Goal: Transaction & Acquisition: Book appointment/travel/reservation

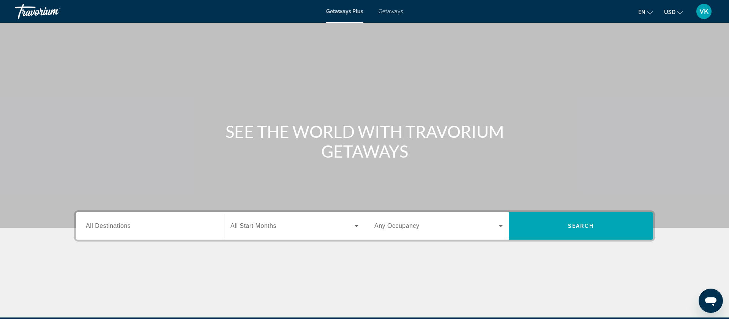
click at [392, 12] on span "Getaways" at bounding box center [390, 11] width 25 height 6
click at [132, 226] on input "Destination All Destinations" at bounding box center [150, 226] width 128 height 9
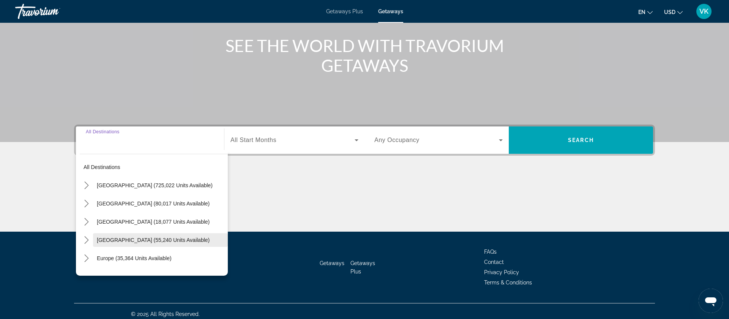
scroll to position [91, 0]
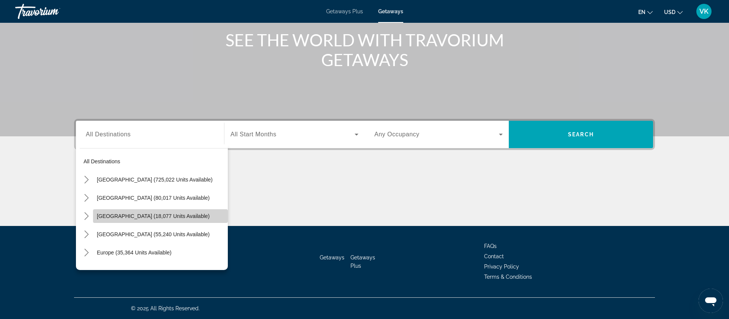
click at [111, 216] on span "Canada (18,077 units available)" at bounding box center [153, 216] width 113 height 6
type input "**********"
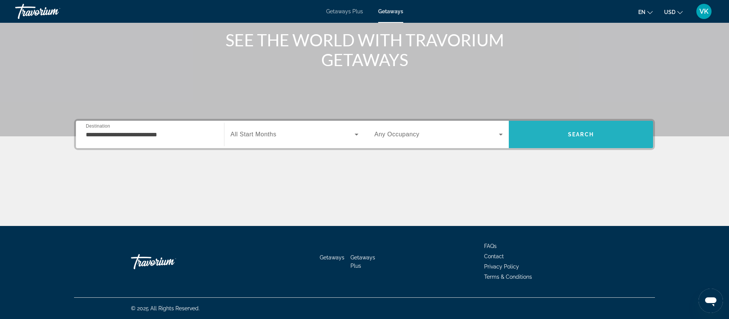
click at [598, 139] on span "Search" at bounding box center [580, 134] width 144 height 18
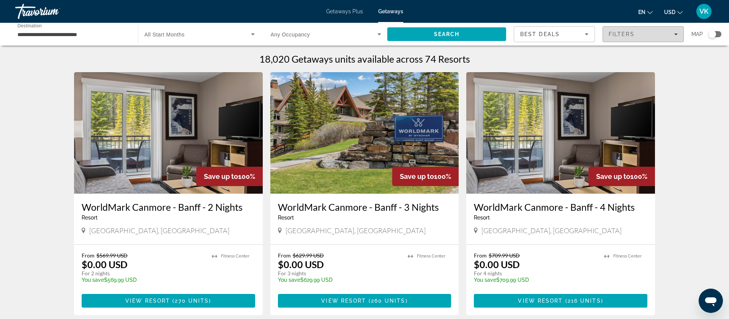
click at [612, 34] on span "Filters" at bounding box center [621, 34] width 26 height 6
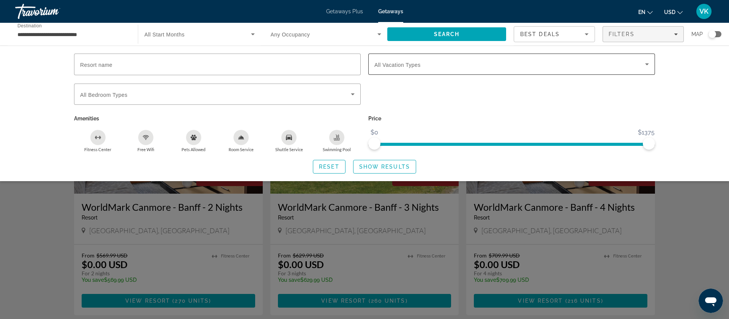
click at [447, 63] on span "Search widget" at bounding box center [509, 64] width 271 height 9
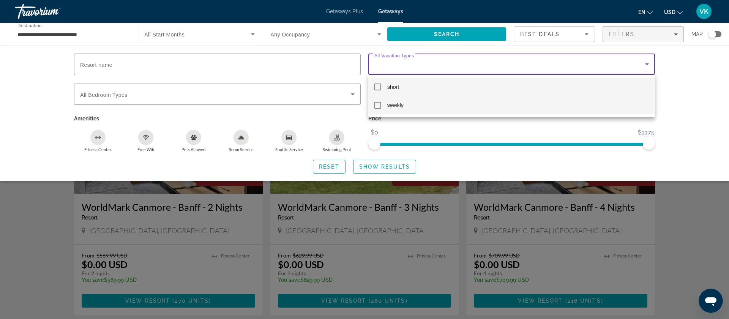
click at [378, 108] on mat-pseudo-checkbox at bounding box center [377, 105] width 7 height 7
click at [385, 167] on div at bounding box center [364, 159] width 729 height 319
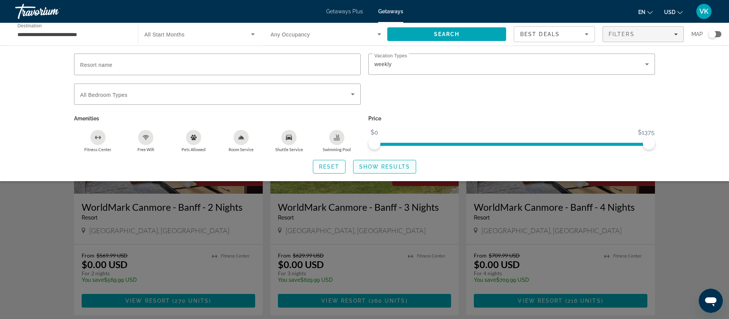
click at [383, 165] on span "Show Results" at bounding box center [384, 167] width 51 height 6
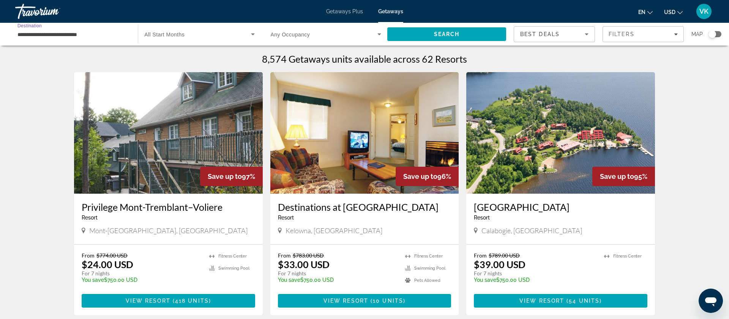
click at [99, 35] on input "**********" at bounding box center [72, 34] width 110 height 9
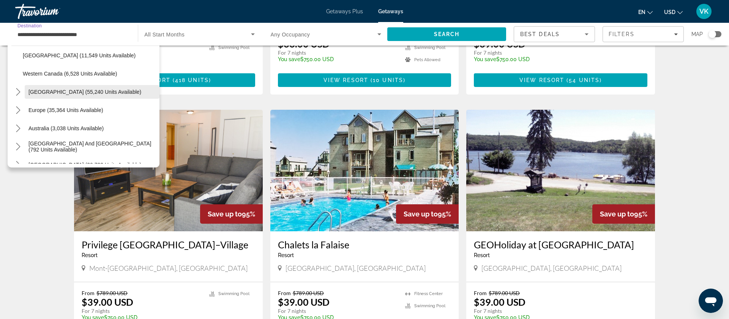
scroll to position [99, 0]
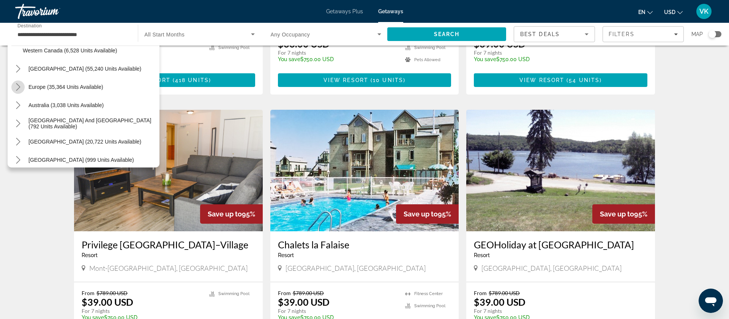
click at [15, 86] on icon "Toggle Europe (35,364 units available) submenu" at bounding box center [18, 87] width 8 height 8
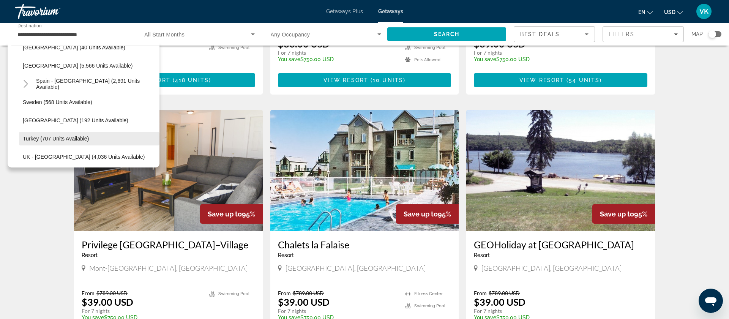
scroll to position [421, 0]
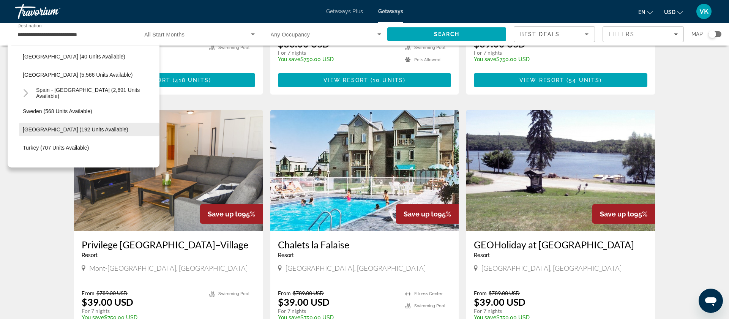
click at [43, 129] on span "Switzerland (192 units available)" at bounding box center [75, 129] width 105 height 6
type input "**********"
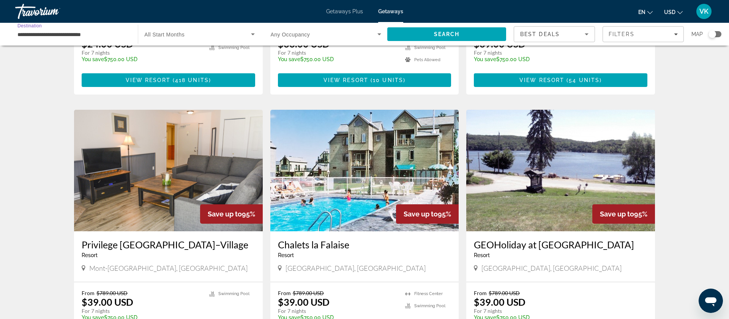
click at [181, 35] on span "All Start Months" at bounding box center [164, 34] width 40 height 6
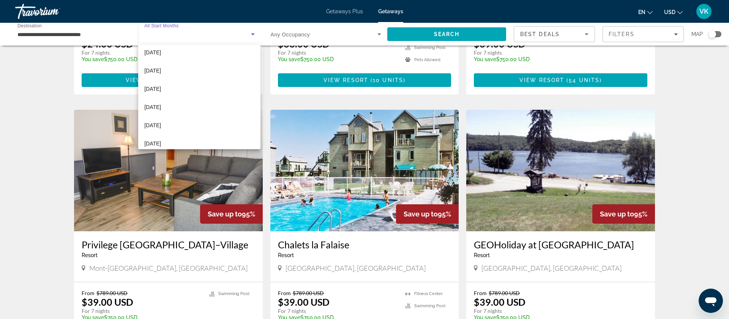
scroll to position [93, 0]
click at [153, 102] on span "June 2026" at bounding box center [152, 102] width 17 height 9
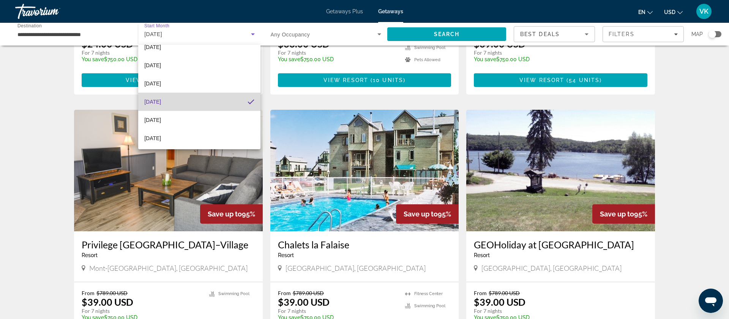
scroll to position [0, 0]
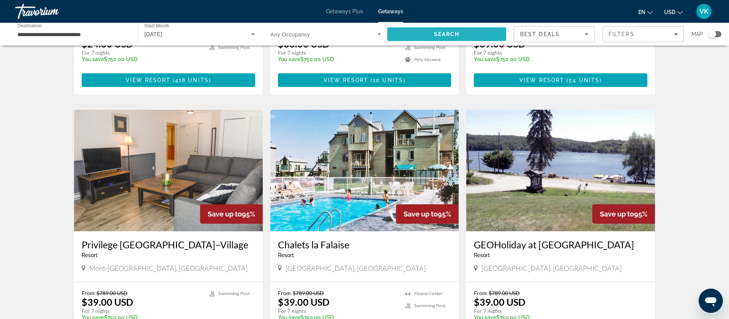
click at [446, 35] on span "Search" at bounding box center [447, 34] width 26 height 6
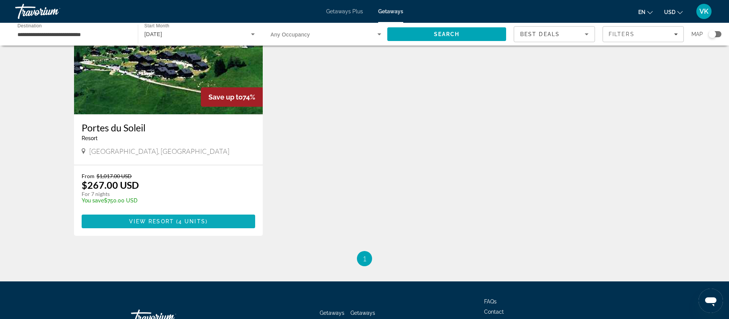
scroll to position [77, 0]
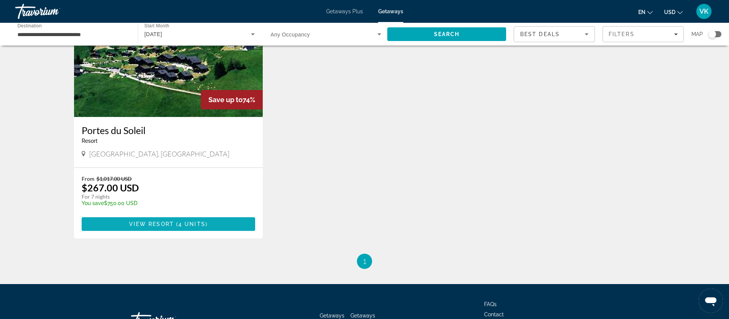
click at [165, 222] on span "View Resort" at bounding box center [151, 224] width 45 height 6
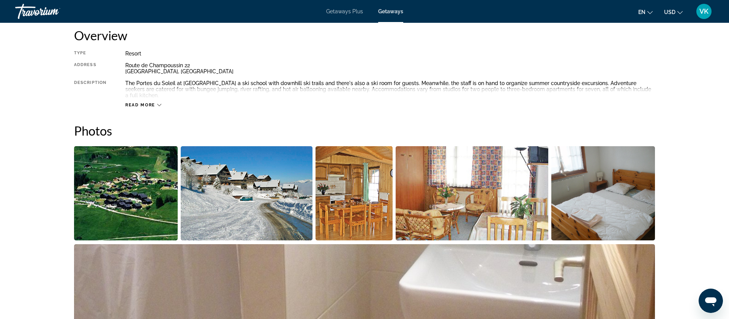
scroll to position [200, 0]
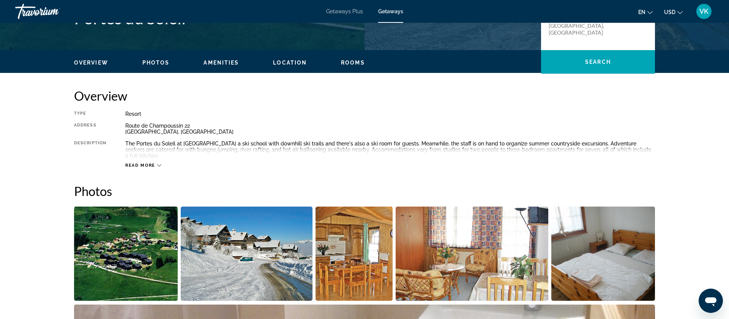
click at [371, 251] on img "Open full-screen image slider" at bounding box center [353, 253] width 77 height 94
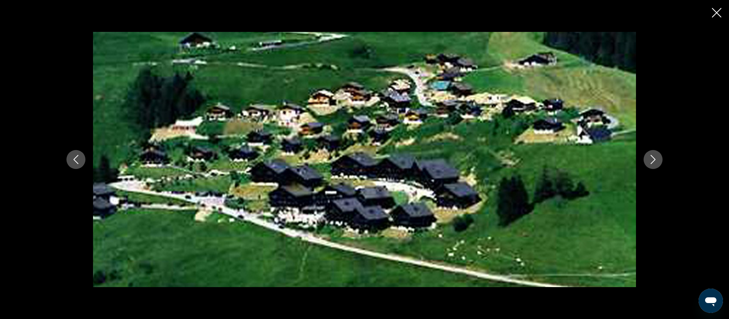
click at [657, 161] on button "Next image" at bounding box center [652, 159] width 19 height 19
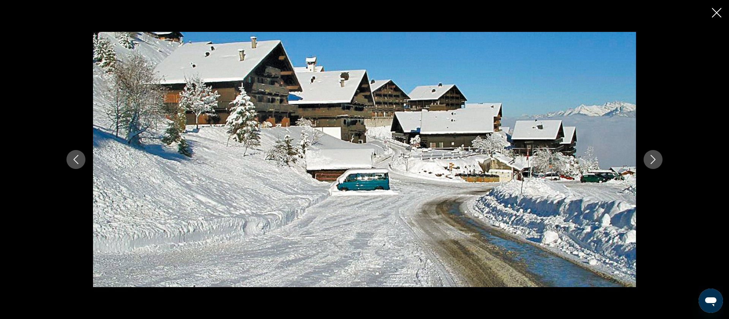
click at [657, 161] on button "Next image" at bounding box center [652, 159] width 19 height 19
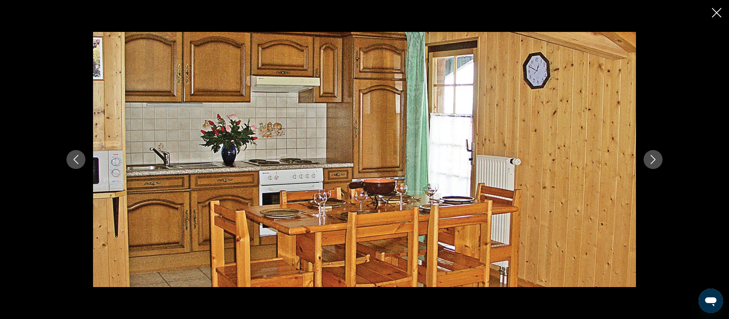
click at [654, 159] on icon "Next image" at bounding box center [652, 159] width 9 height 9
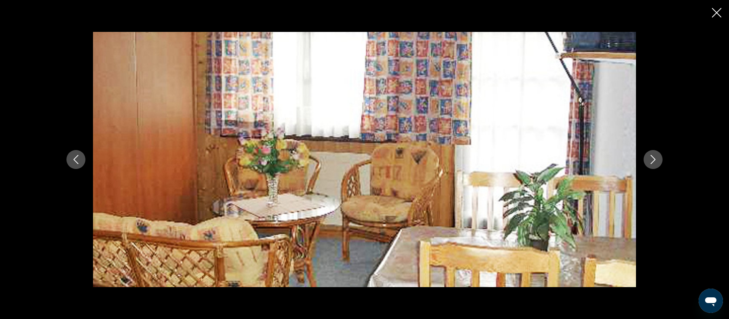
scroll to position [198, 0]
click at [654, 159] on icon "Next image" at bounding box center [652, 159] width 5 height 9
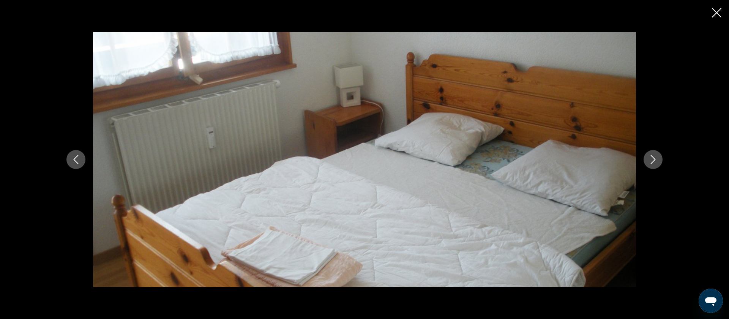
click at [654, 159] on icon "Next image" at bounding box center [652, 159] width 5 height 9
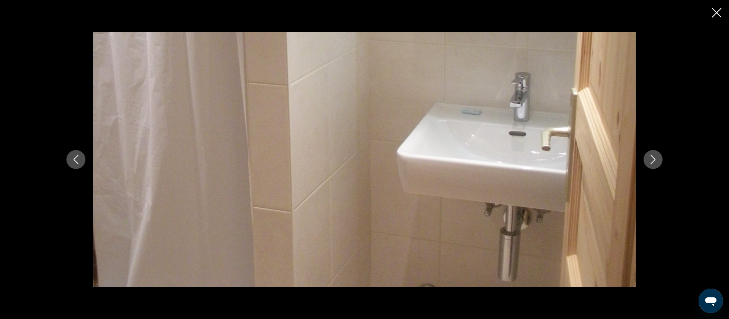
click at [654, 159] on icon "Next image" at bounding box center [652, 159] width 5 height 9
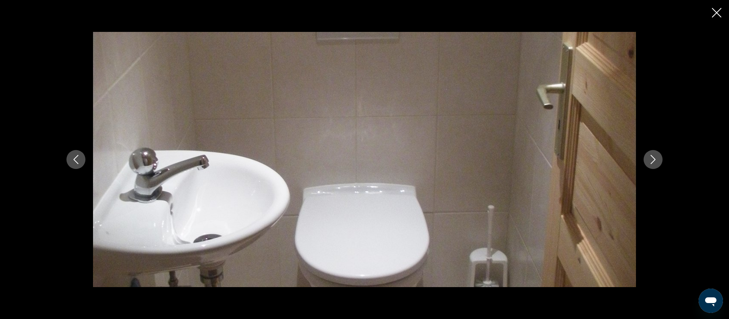
click at [654, 159] on icon "Next image" at bounding box center [652, 159] width 5 height 9
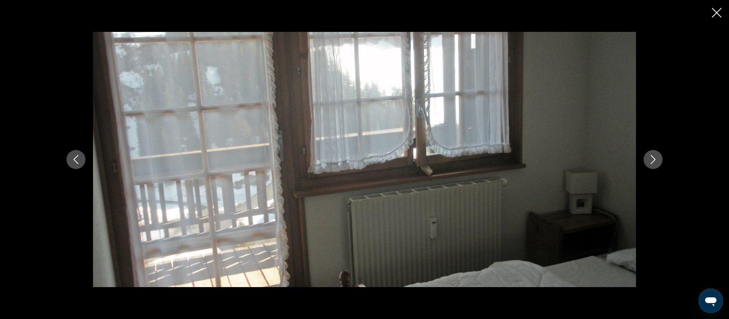
click at [654, 159] on icon "Next image" at bounding box center [652, 159] width 5 height 9
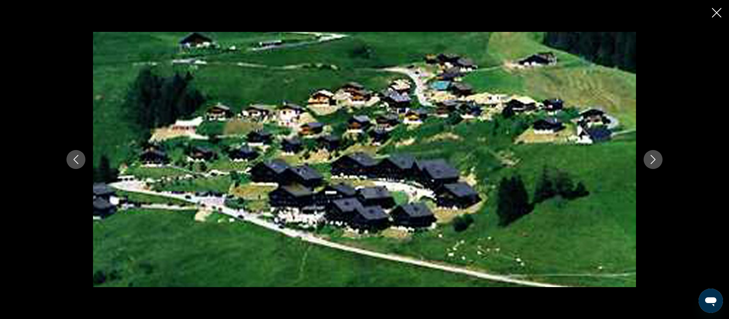
click at [718, 12] on icon "Close slideshow" at bounding box center [715, 12] width 9 height 9
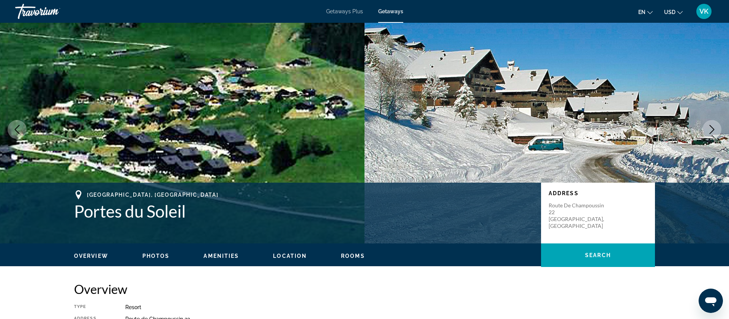
scroll to position [8, 0]
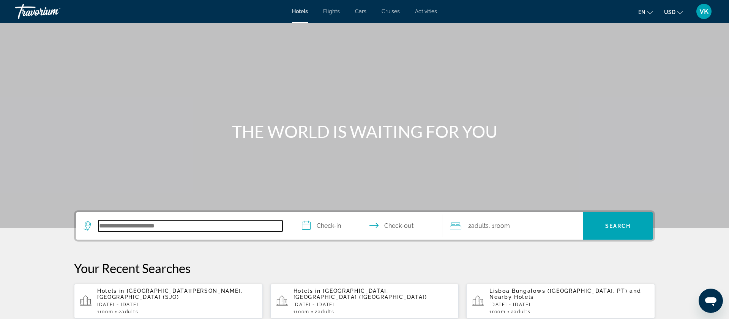
click at [126, 227] on input "Search hotel destination" at bounding box center [190, 225] width 184 height 11
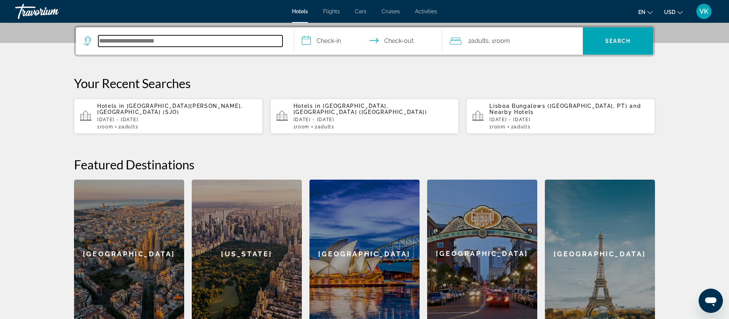
scroll to position [186, 0]
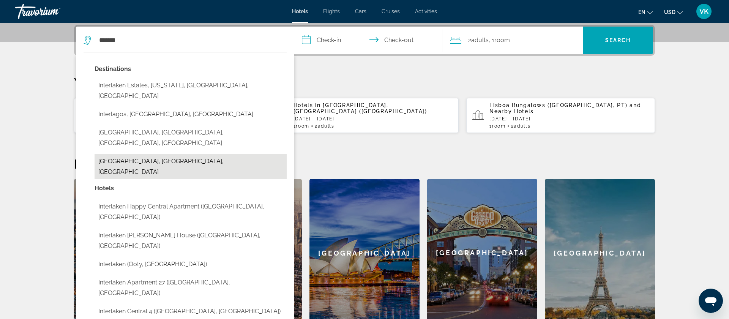
click at [163, 154] on button "[GEOGRAPHIC_DATA], [GEOGRAPHIC_DATA], [GEOGRAPHIC_DATA]" at bounding box center [190, 166] width 192 height 25
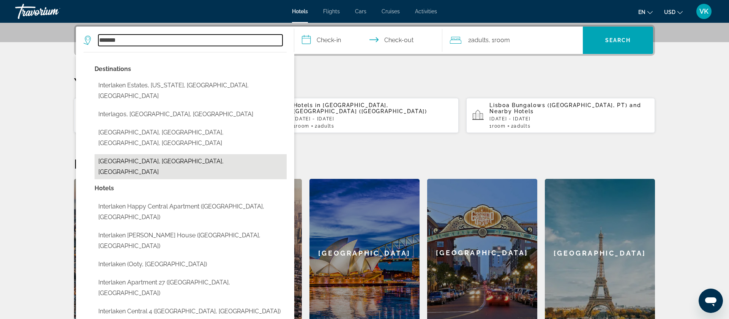
type input "**********"
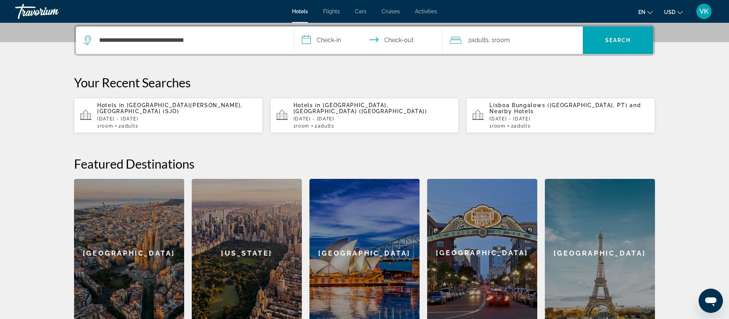
click at [326, 42] on input "**********" at bounding box center [369, 42] width 151 height 30
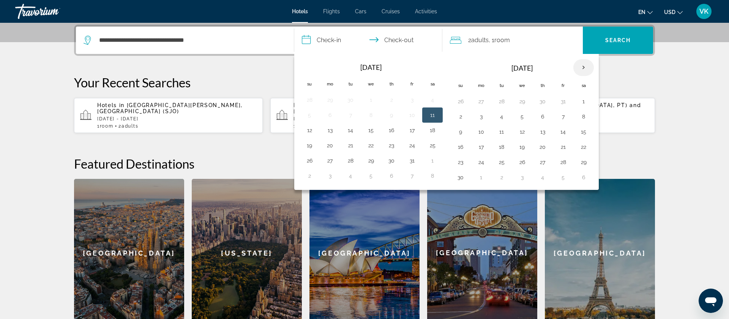
click at [584, 66] on th "Next month" at bounding box center [583, 67] width 20 height 17
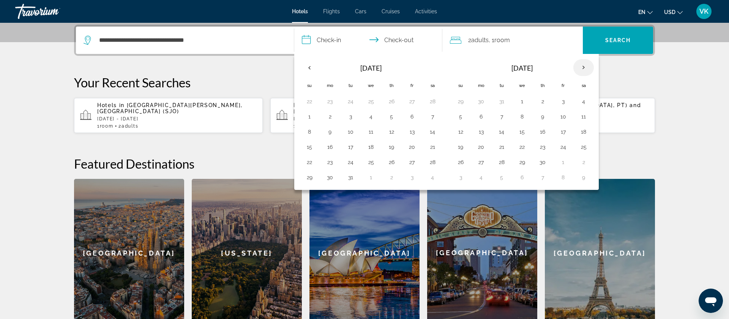
click at [584, 66] on th "Next month" at bounding box center [583, 67] width 20 height 17
click at [460, 133] on button "14" at bounding box center [460, 132] width 12 height 11
click at [460, 132] on button "14" at bounding box center [460, 132] width 12 height 11
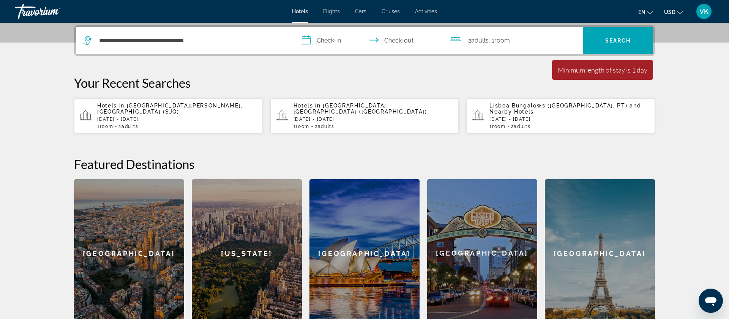
scroll to position [186, 0]
click at [319, 39] on input "**********" at bounding box center [369, 42] width 151 height 30
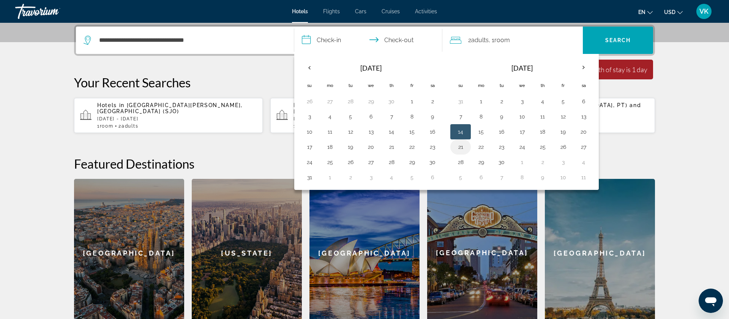
click at [460, 146] on button "21" at bounding box center [460, 147] width 12 height 11
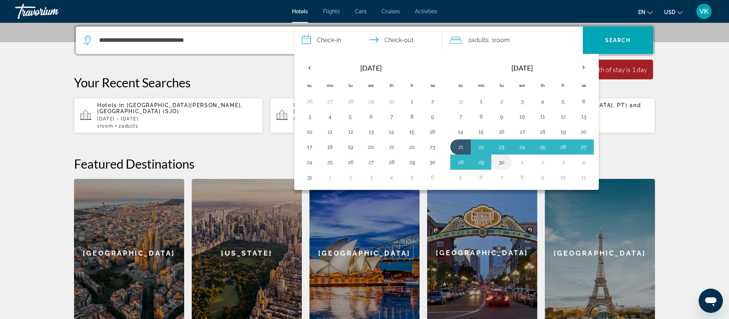
click at [502, 162] on button "30" at bounding box center [501, 162] width 12 height 11
type input "**********"
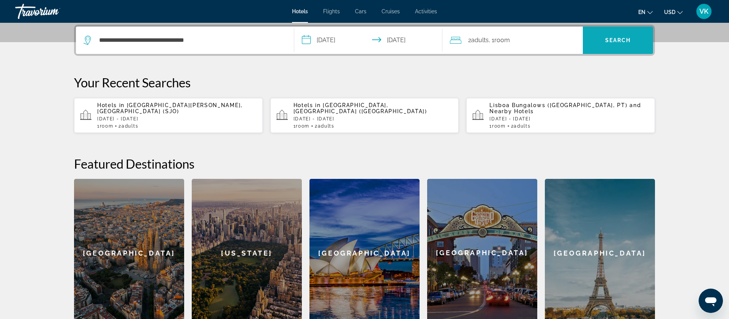
click at [608, 39] on span "Search" at bounding box center [618, 40] width 26 height 6
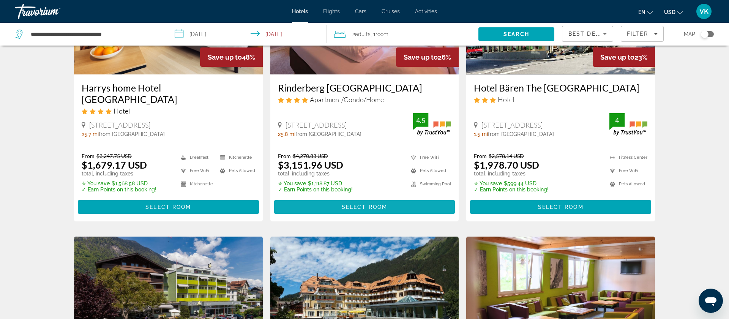
scroll to position [121, 0]
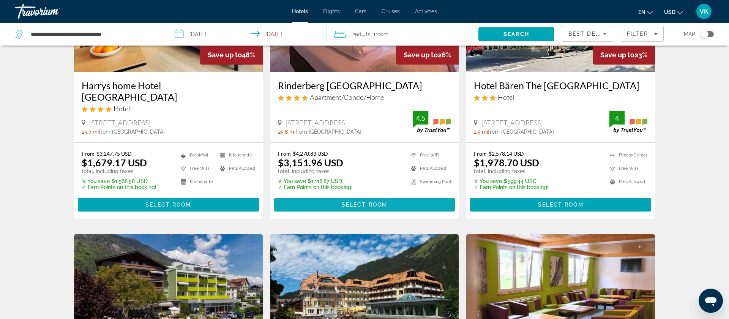
click at [365, 201] on span "Select Room" at bounding box center [365, 204] width 46 height 6
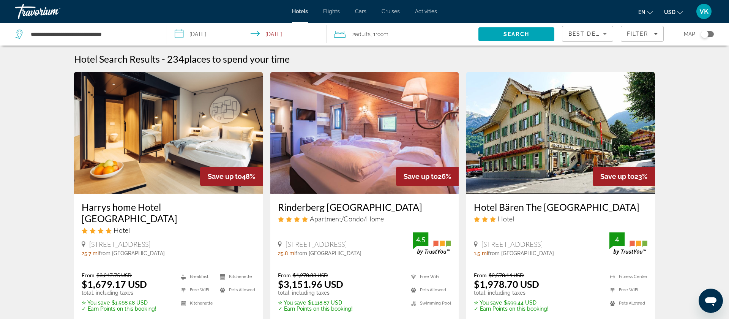
scroll to position [3, 0]
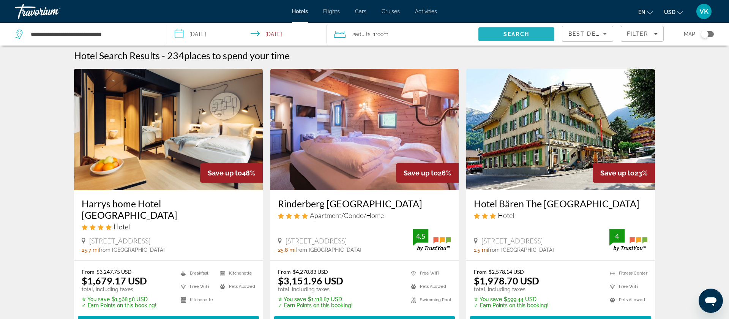
click at [518, 36] on span "Search" at bounding box center [516, 34] width 26 height 6
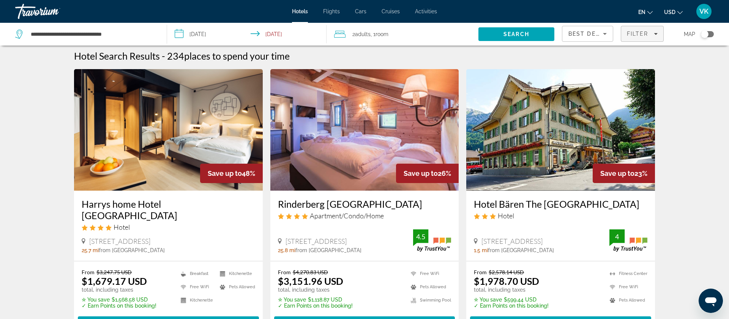
click at [641, 33] on span "Filter" at bounding box center [637, 34] width 22 height 6
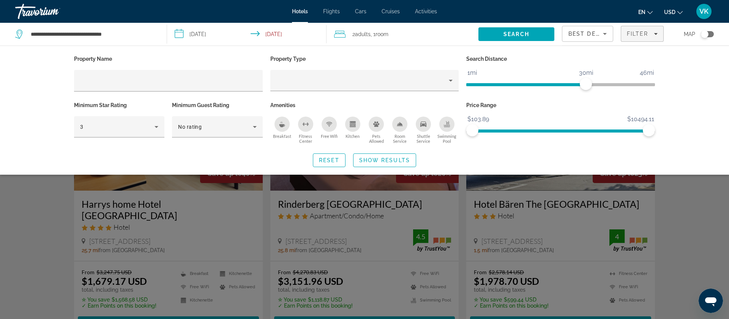
click at [351, 124] on icon "Kitchen" at bounding box center [352, 125] width 4 height 2
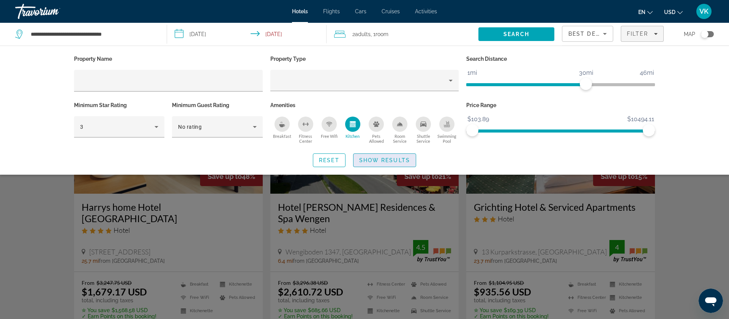
click at [381, 160] on span "Show Results" at bounding box center [384, 160] width 51 height 6
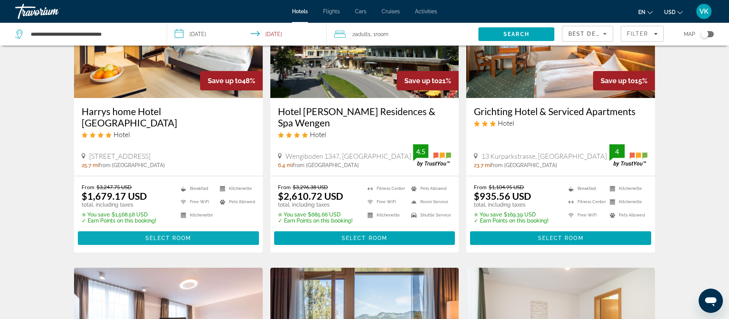
scroll to position [95, 0]
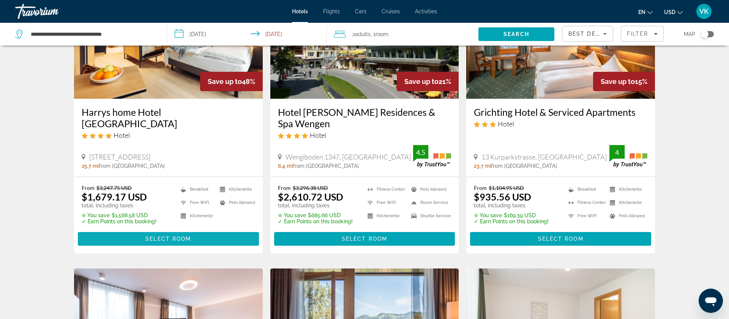
click at [165, 239] on span "Select Room" at bounding box center [168, 239] width 46 height 6
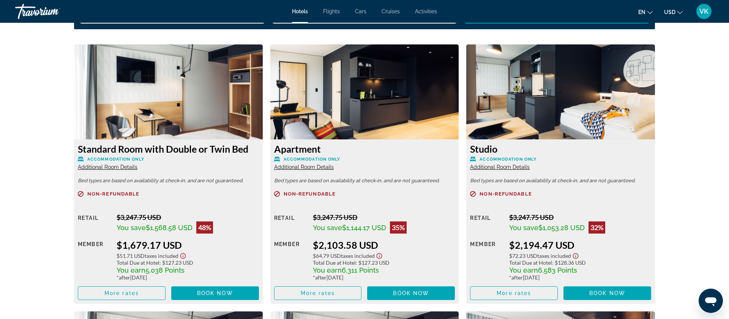
scroll to position [1001, 0]
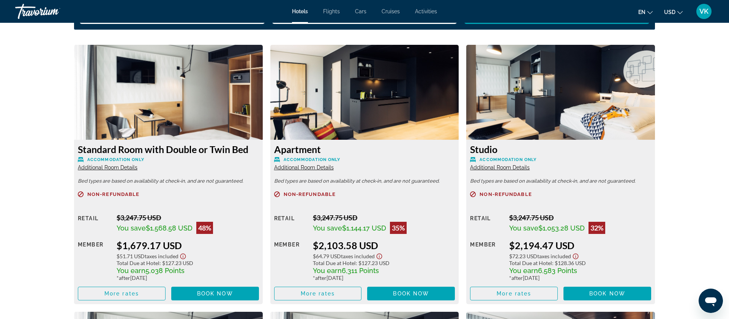
click at [107, 168] on span "Additional Room Details" at bounding box center [108, 167] width 60 height 6
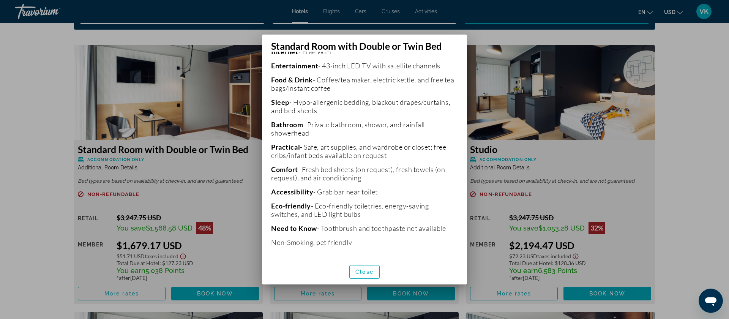
scroll to position [190, 0]
click at [372, 279] on span "button" at bounding box center [364, 272] width 30 height 18
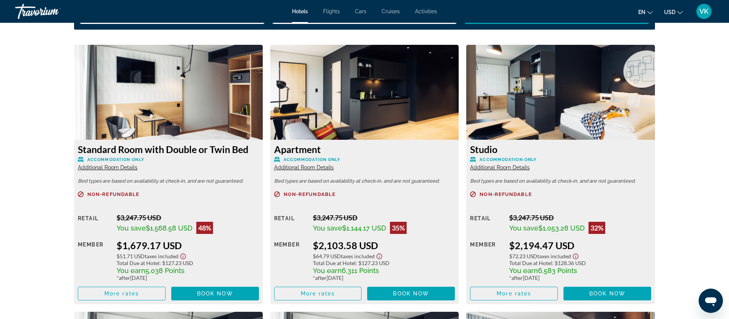
scroll to position [1001, 0]
click at [307, 169] on span "Additional Room Details" at bounding box center [304, 167] width 60 height 6
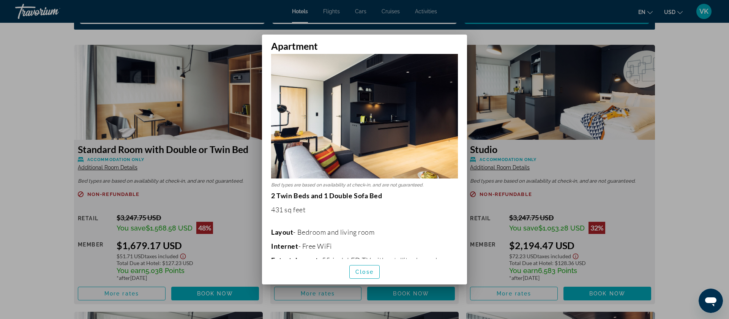
scroll to position [0, 0]
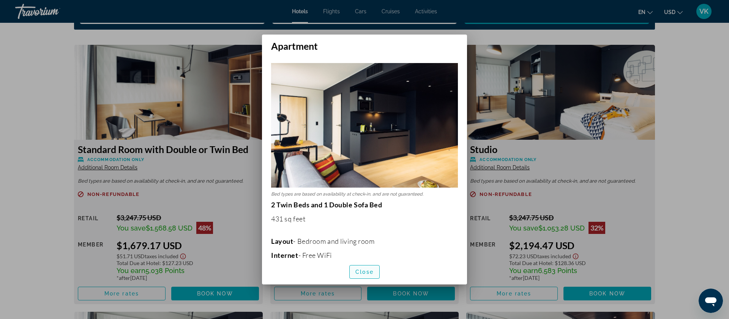
click at [364, 271] on span "Close" at bounding box center [364, 272] width 18 height 6
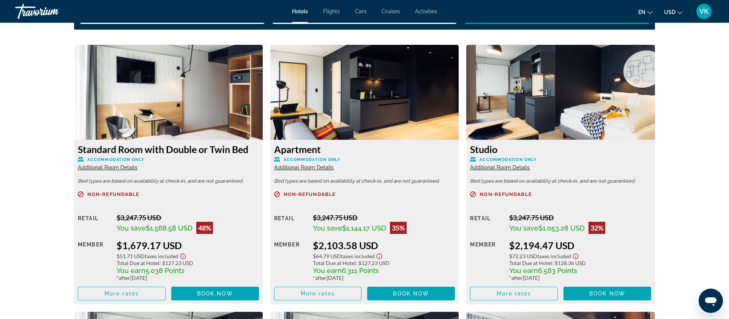
scroll to position [1001, 0]
click at [512, 166] on span "Additional Room Details" at bounding box center [500, 167] width 60 height 6
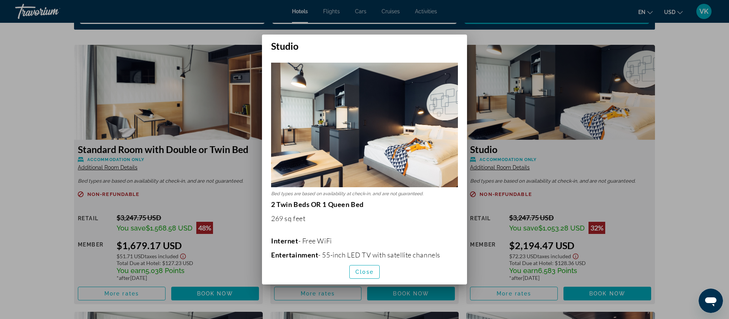
scroll to position [0, 0]
click at [365, 271] on span "Close" at bounding box center [364, 272] width 18 height 6
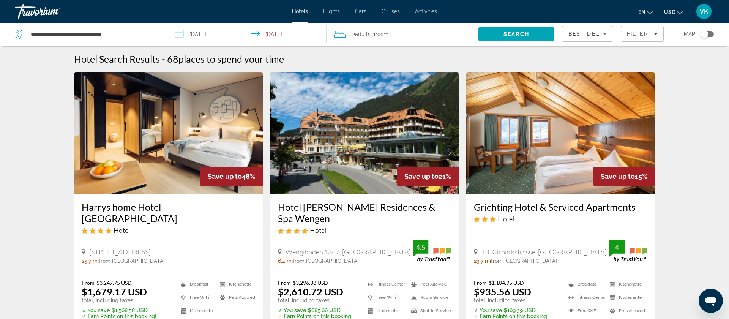
click at [584, 30] on div "Best Deals" at bounding box center [585, 33] width 35 height 9
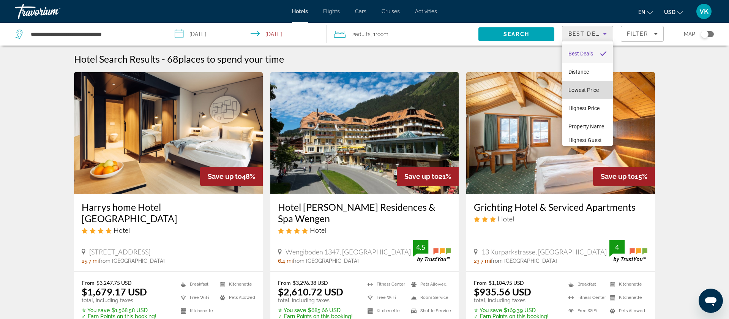
click at [585, 88] on span "Lowest Price" at bounding box center [583, 90] width 30 height 6
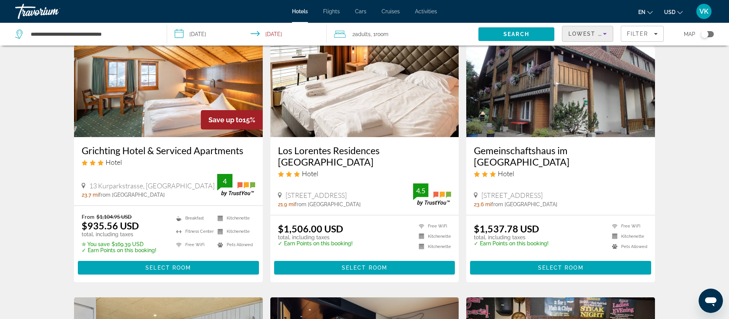
scroll to position [57, 0]
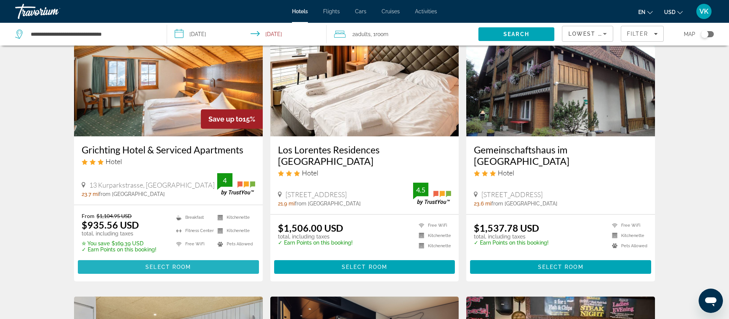
click at [155, 266] on span "Select Room" at bounding box center [168, 267] width 46 height 6
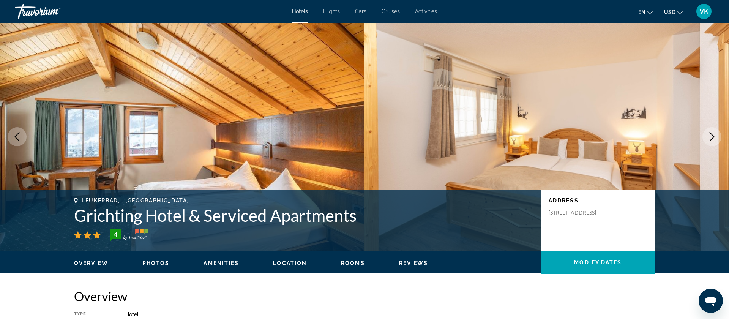
scroll to position [0, 0]
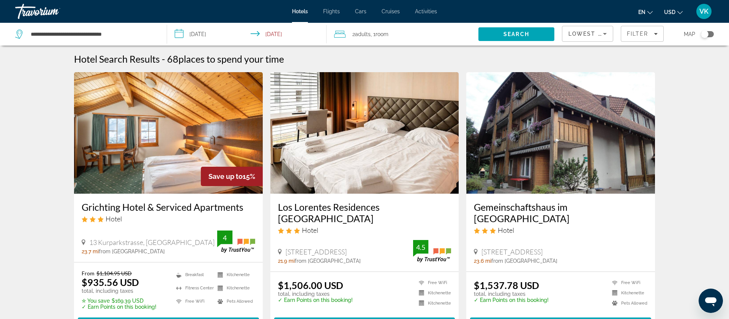
click at [706, 33] on div "Toggle map" at bounding box center [704, 34] width 8 height 8
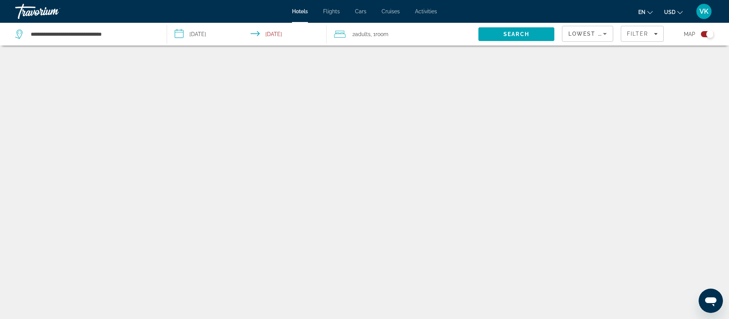
scroll to position [46, 0]
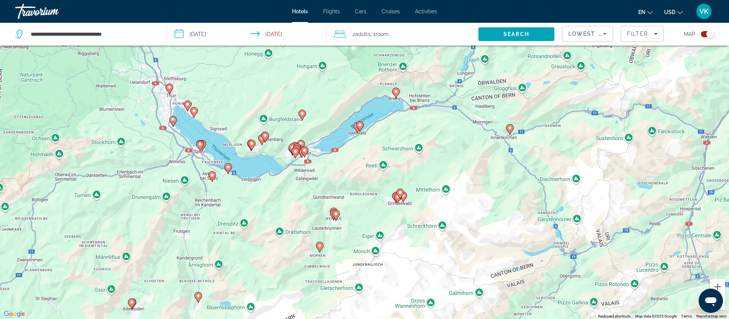
drag, startPoint x: 196, startPoint y: 162, endPoint x: 351, endPoint y: 156, distance: 154.6
click at [351, 156] on div "To activate drag with keyboard, press Alt + Enter. Once in keyboard drag state,…" at bounding box center [364, 159] width 729 height 319
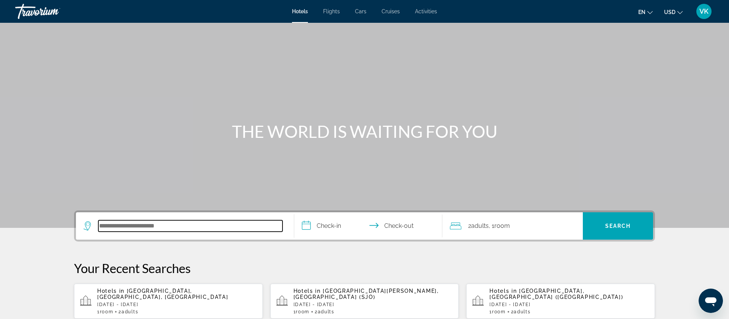
click at [139, 226] on input "Search hotel destination" at bounding box center [190, 225] width 184 height 11
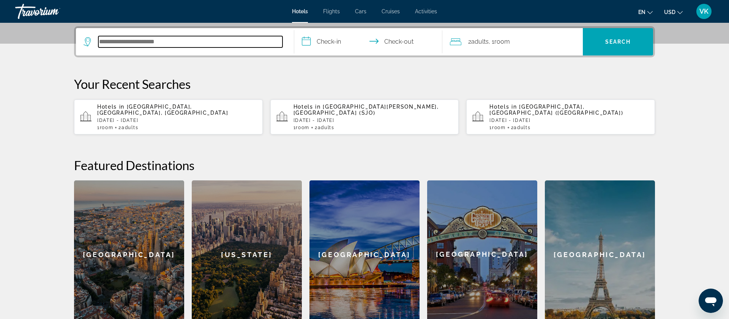
scroll to position [186, 0]
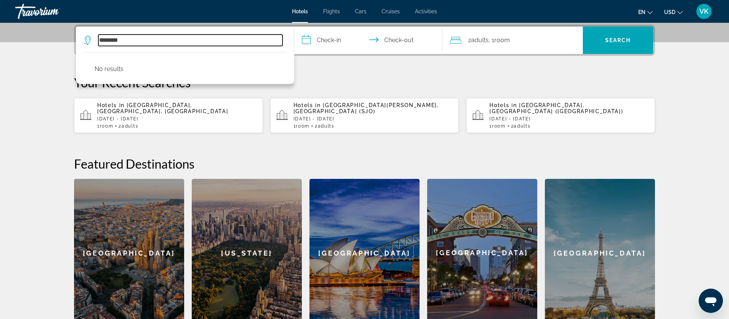
drag, startPoint x: 131, startPoint y: 40, endPoint x: 0, endPoint y: 39, distance: 130.9
click at [0, 39] on section "**********" at bounding box center [364, 70] width 729 height 512
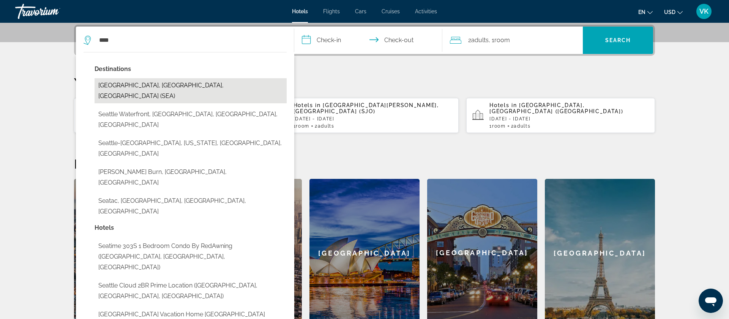
click at [154, 85] on button "Seattle, WA, United States (SEA)" at bounding box center [190, 90] width 192 height 25
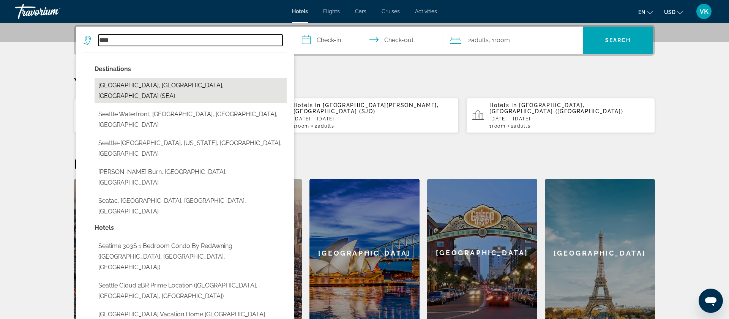
type input "**********"
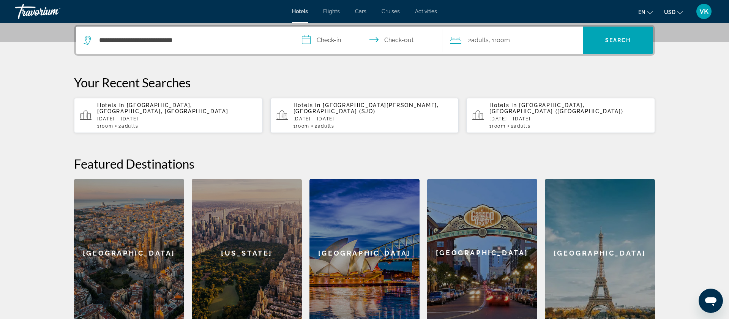
click at [332, 40] on input "**********" at bounding box center [369, 42] width 151 height 30
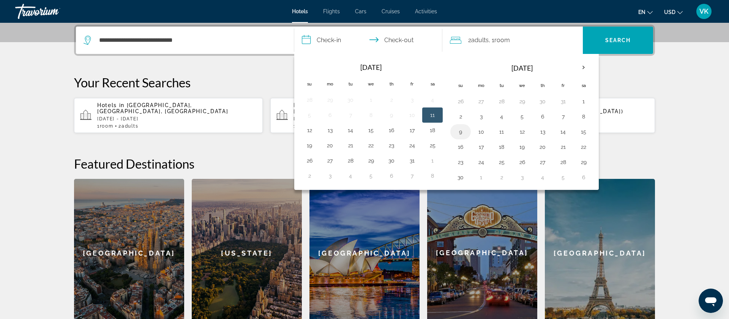
click at [461, 132] on button "9" at bounding box center [460, 131] width 12 height 11
click at [567, 132] on button "14" at bounding box center [563, 131] width 12 height 11
type input "**********"
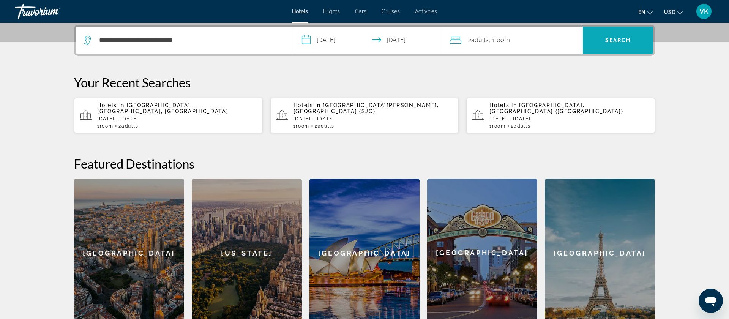
click at [615, 44] on span "Search" at bounding box center [617, 40] width 70 height 18
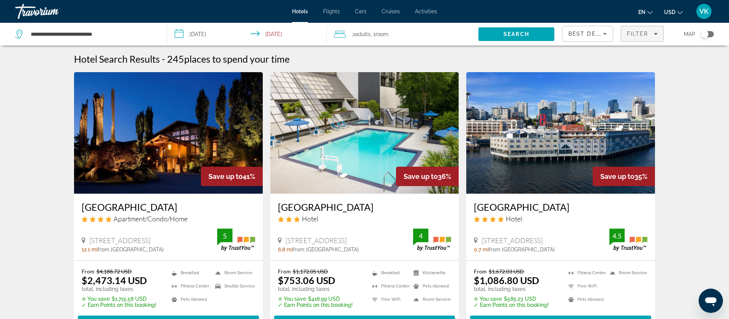
click at [639, 34] on span "Filter" at bounding box center [637, 34] width 22 height 6
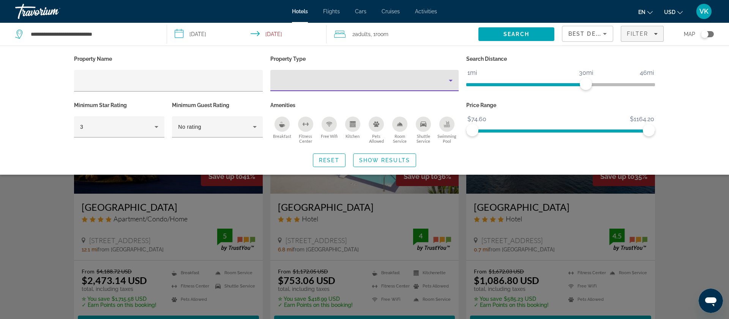
click at [299, 81] on div "Property type" at bounding box center [362, 80] width 173 height 9
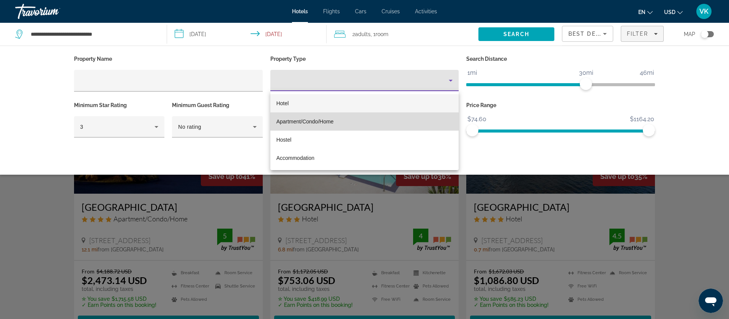
click at [309, 122] on span "Apartment/Condo/Home" at bounding box center [304, 121] width 57 height 6
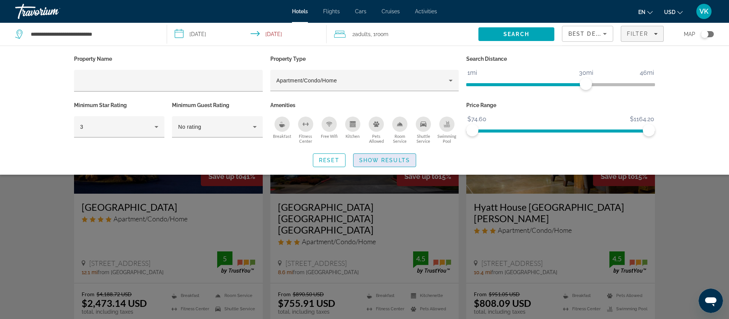
click at [380, 158] on span "Show Results" at bounding box center [384, 160] width 51 height 6
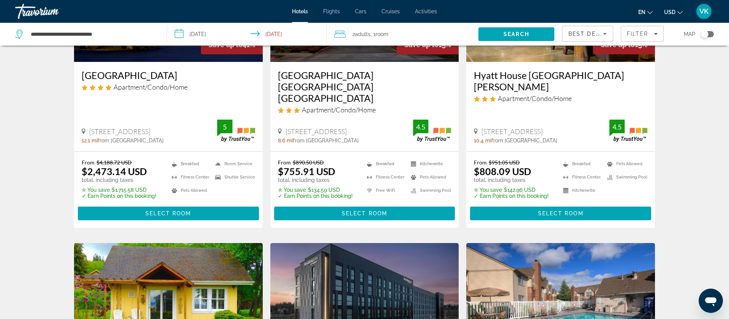
scroll to position [126, 0]
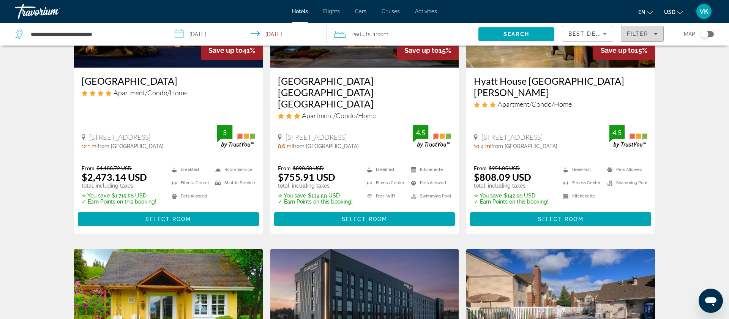
click at [632, 36] on span "Filter" at bounding box center [637, 34] width 22 height 6
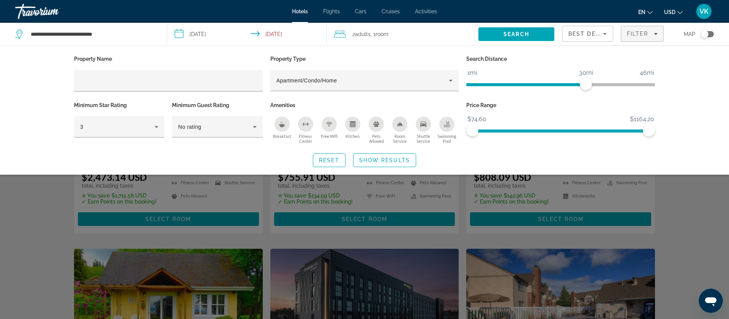
click at [354, 120] on div "Kitchen" at bounding box center [352, 123] width 15 height 15
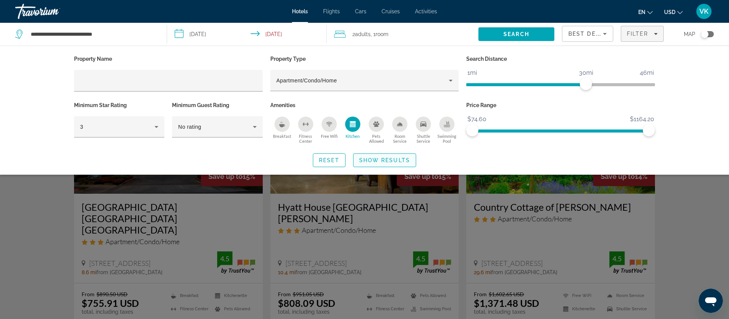
click at [383, 160] on span "Show Results" at bounding box center [384, 160] width 51 height 6
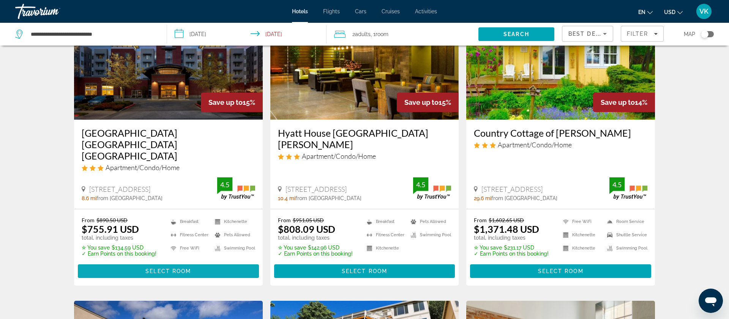
scroll to position [74, 0]
click at [158, 268] on span "Select Room" at bounding box center [168, 271] width 46 height 6
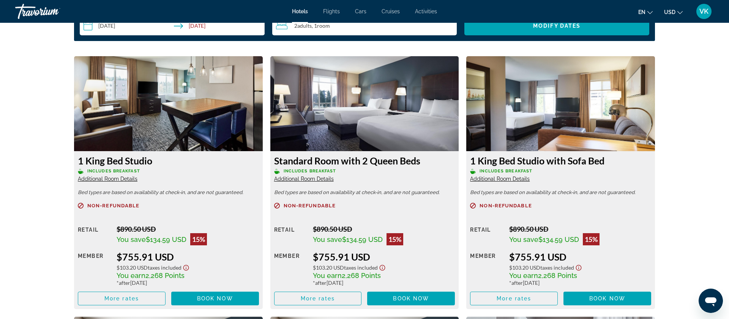
scroll to position [1018, 0]
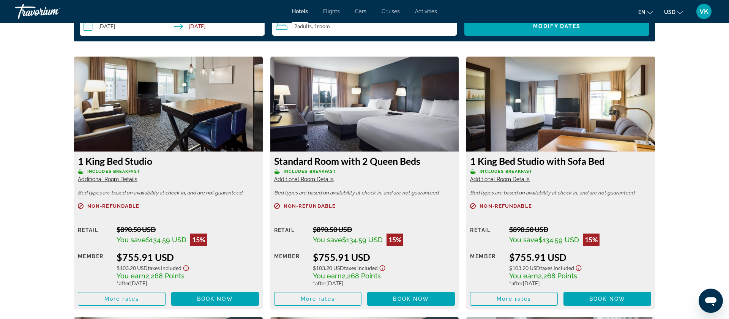
click at [113, 179] on span "Additional Room Details" at bounding box center [108, 179] width 60 height 6
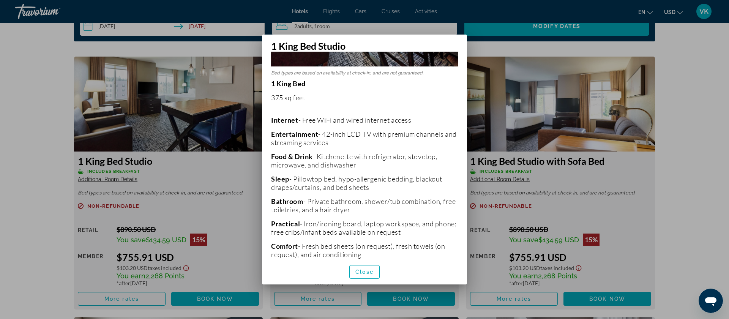
scroll to position [123, 0]
click at [363, 275] on span "button" at bounding box center [364, 272] width 30 height 18
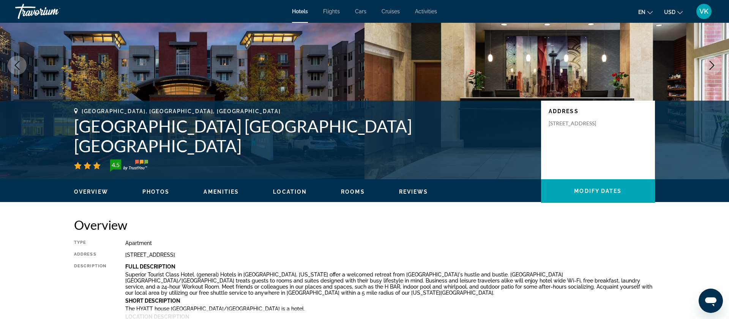
scroll to position [70, 0]
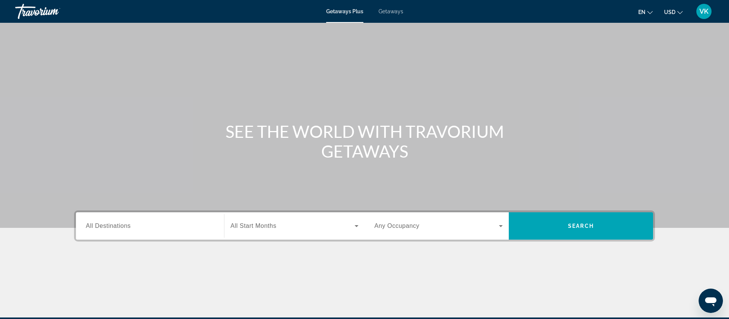
click at [387, 11] on span "Getaways" at bounding box center [390, 11] width 25 height 6
click at [102, 226] on span "All Destinations" at bounding box center [108, 225] width 45 height 6
click at [102, 226] on input "Destination All Destinations" at bounding box center [150, 226] width 128 height 9
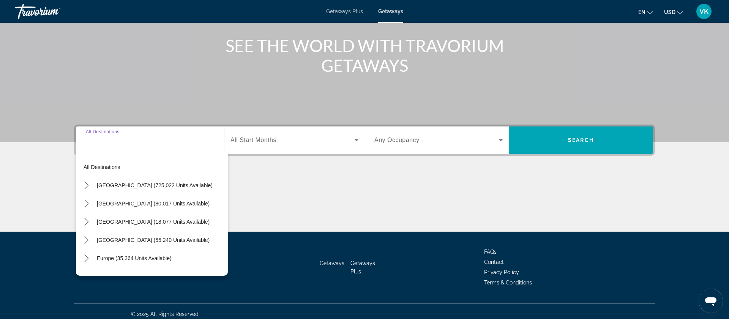
scroll to position [91, 0]
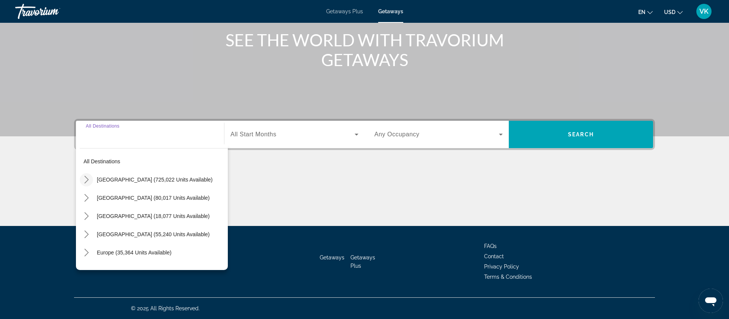
click at [87, 181] on icon "Toggle United States (725,022 units available) submenu" at bounding box center [87, 180] width 8 height 8
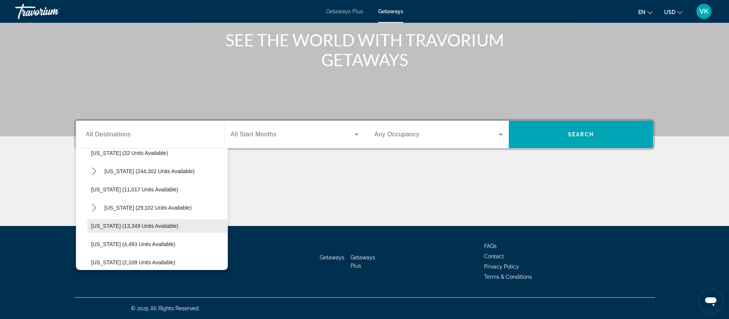
scroll to position [119, 0]
click at [93, 206] on icon "Toggle Hawaii (29,102 units available) submenu" at bounding box center [94, 207] width 8 height 8
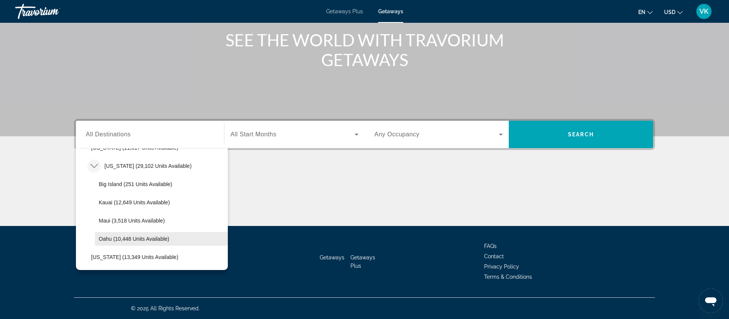
scroll to position [160, 0]
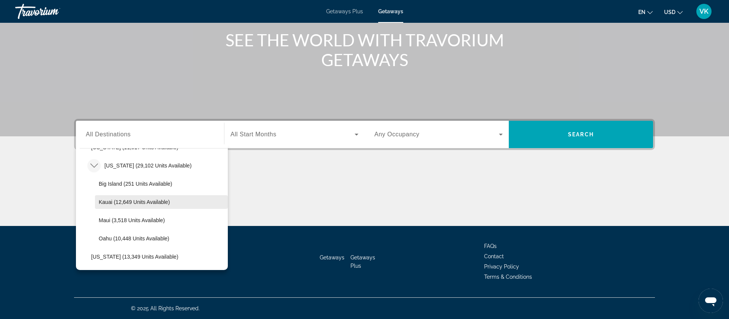
click at [128, 203] on span "Kauai (12,649 units available)" at bounding box center [134, 202] width 71 height 6
type input "**********"
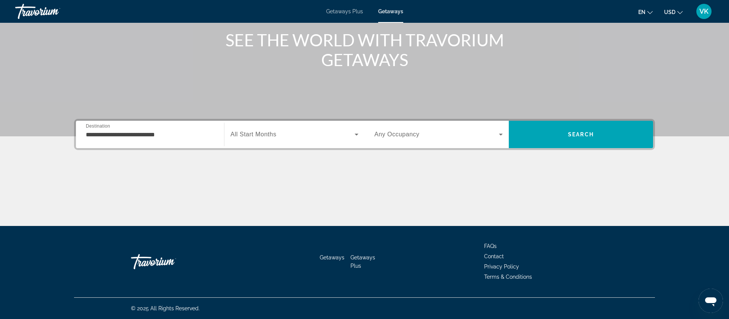
click at [253, 136] on span "All Start Months" at bounding box center [253, 134] width 46 height 6
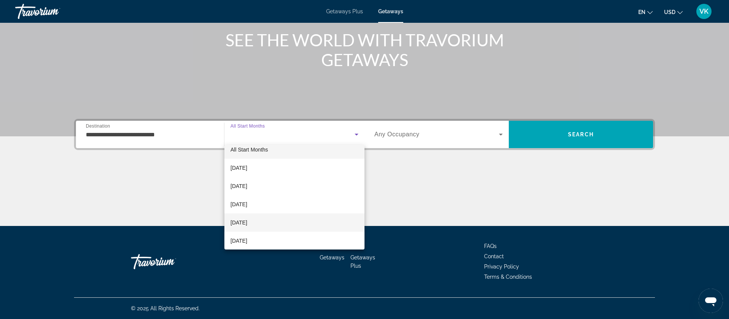
scroll to position [8, 0]
click at [243, 222] on span "January 2026" at bounding box center [238, 221] width 17 height 9
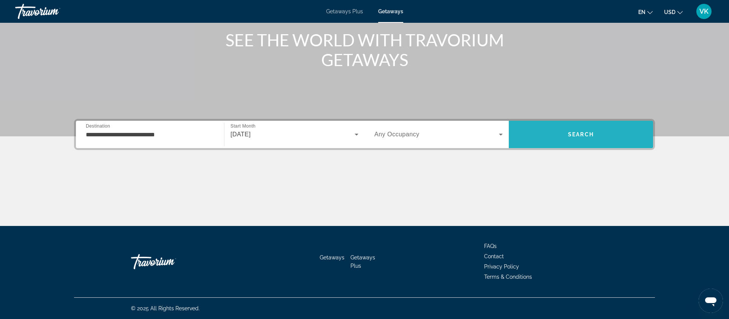
click at [571, 135] on span "Search" at bounding box center [581, 134] width 26 height 6
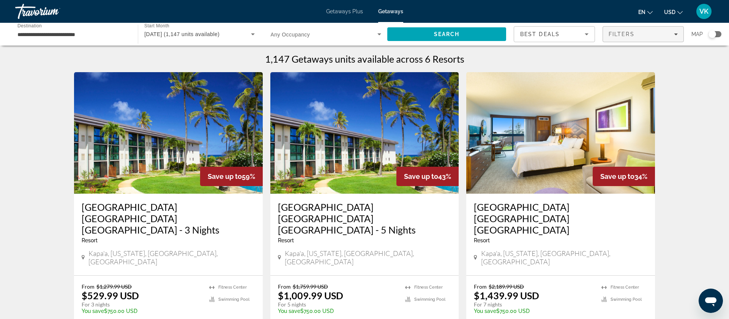
click at [638, 32] on div "Filters" at bounding box center [642, 34] width 69 height 6
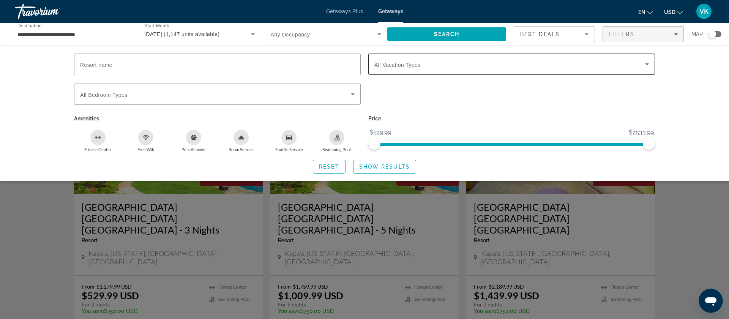
click at [430, 65] on span "Search widget" at bounding box center [509, 64] width 271 height 9
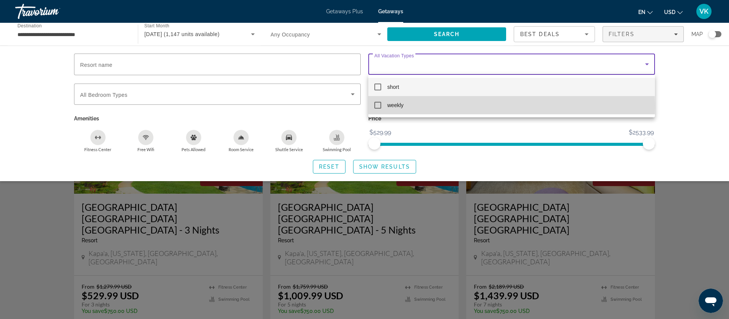
click at [387, 105] on span "weekly" at bounding box center [395, 105] width 16 height 9
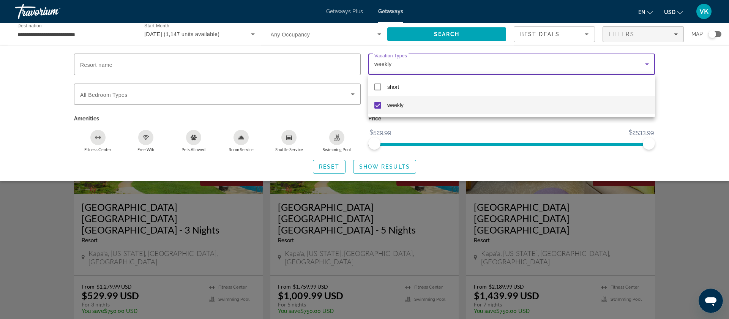
click at [384, 166] on div at bounding box center [364, 159] width 729 height 319
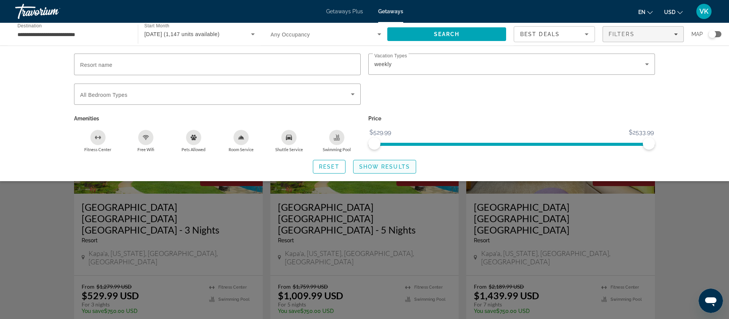
click at [380, 165] on span "Show Results" at bounding box center [384, 167] width 51 height 6
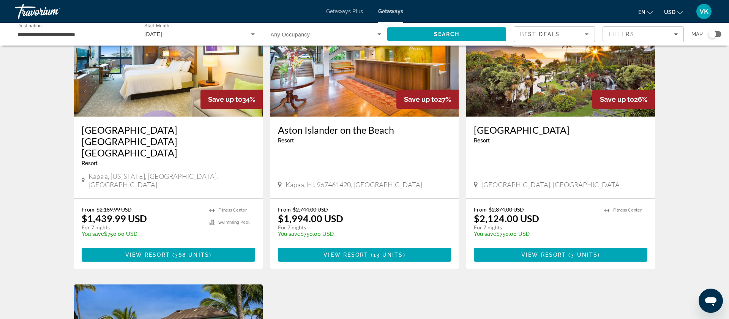
scroll to position [78, 0]
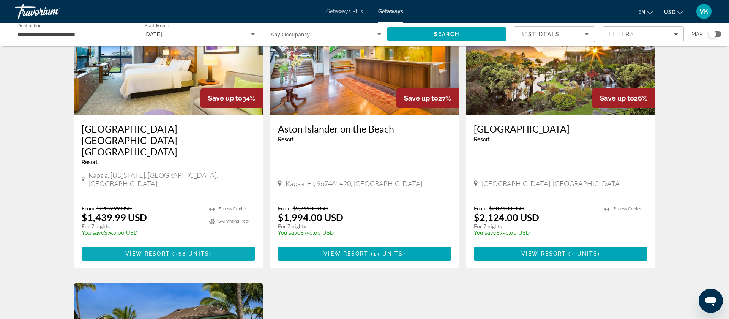
click at [169, 250] on span "View Resort" at bounding box center [147, 253] width 45 height 6
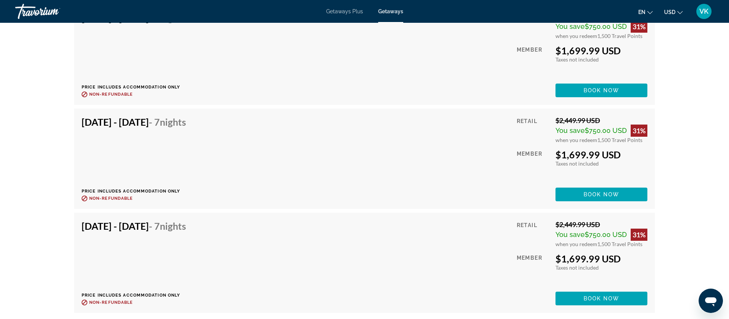
scroll to position [11295, 0]
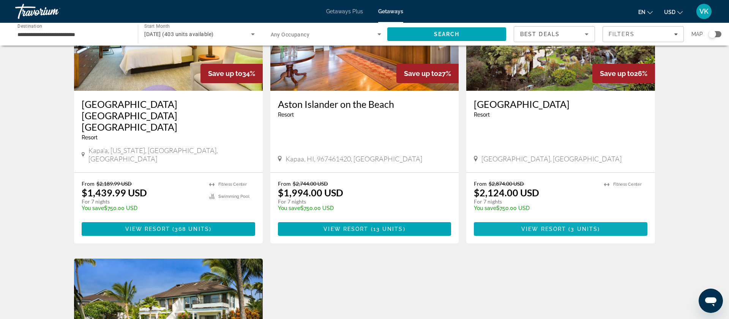
scroll to position [102, 0]
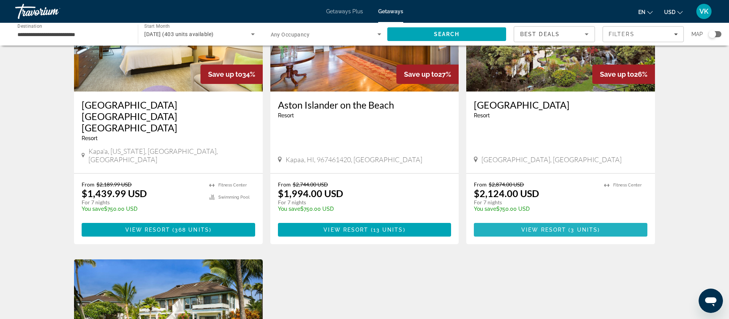
click at [555, 227] on span "View Resort" at bounding box center [543, 230] width 45 height 6
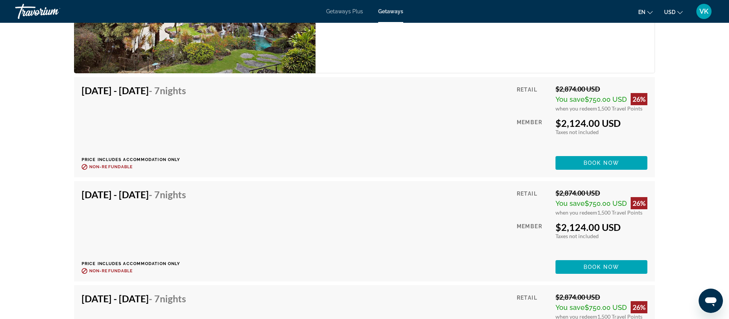
scroll to position [1375, 0]
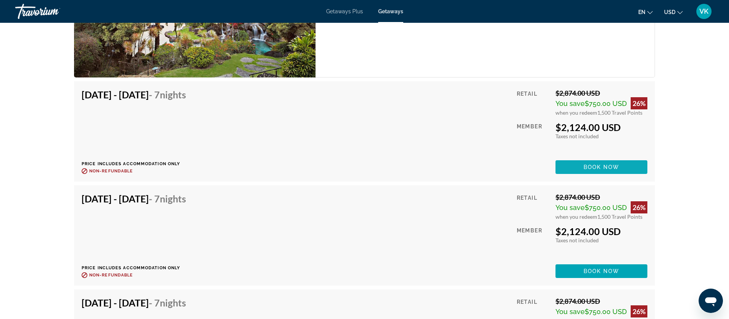
click at [601, 167] on span "Book now" at bounding box center [601, 167] width 36 height 6
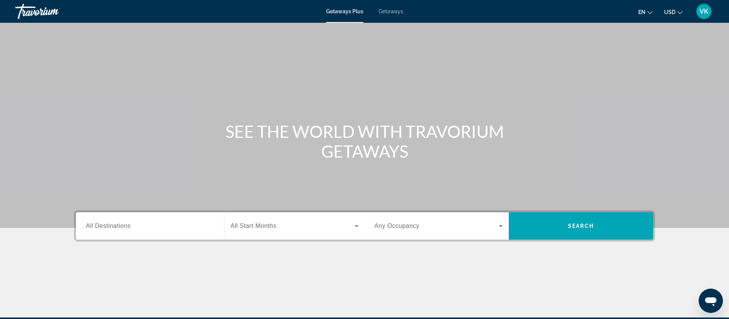
click at [119, 227] on span "All Destinations" at bounding box center [108, 225] width 45 height 6
click at [119, 227] on input "Destination All Destinations" at bounding box center [150, 226] width 128 height 9
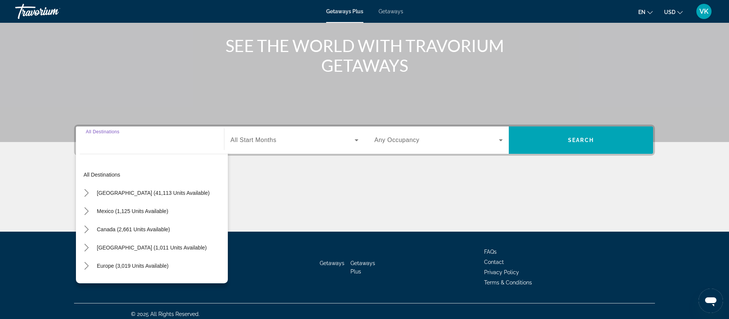
scroll to position [91, 0]
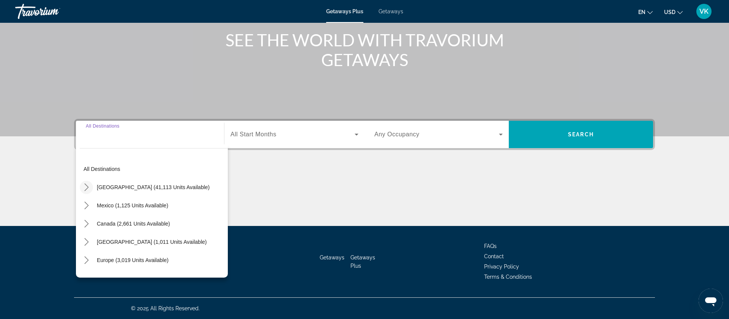
click at [86, 189] on icon "Toggle United States (41,113 units available) submenu" at bounding box center [87, 187] width 8 height 8
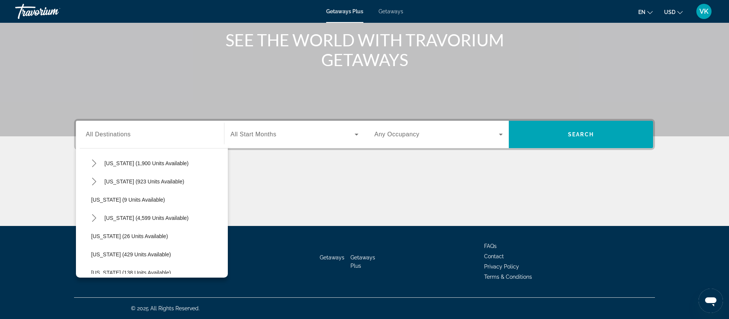
scroll to position [78, 0]
click at [94, 219] on icon "Toggle Florida (4,599 units available) submenu" at bounding box center [94, 218] width 8 height 8
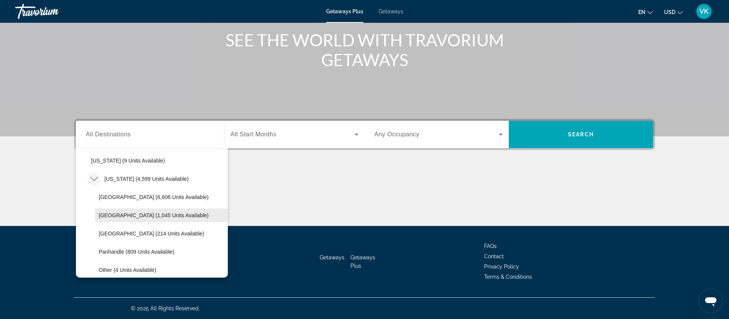
scroll to position [117, 0]
click at [126, 216] on span "[GEOGRAPHIC_DATA] (1,045 units available)" at bounding box center [154, 216] width 110 height 6
type input "**********"
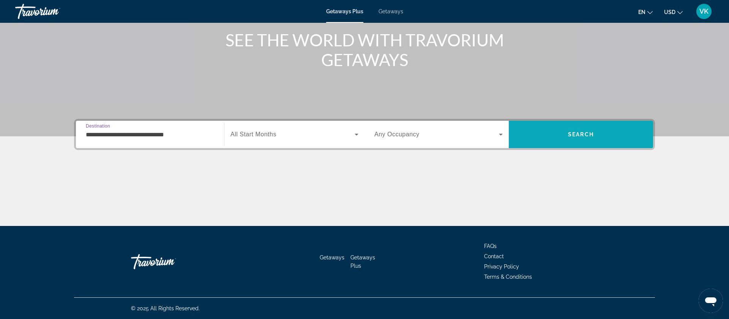
click at [576, 136] on span "Search" at bounding box center [581, 134] width 26 height 6
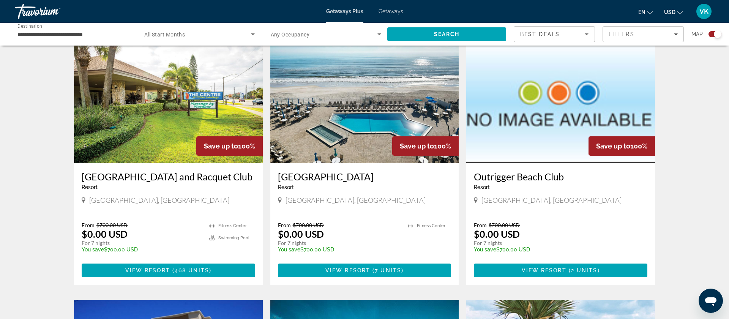
scroll to position [264, 0]
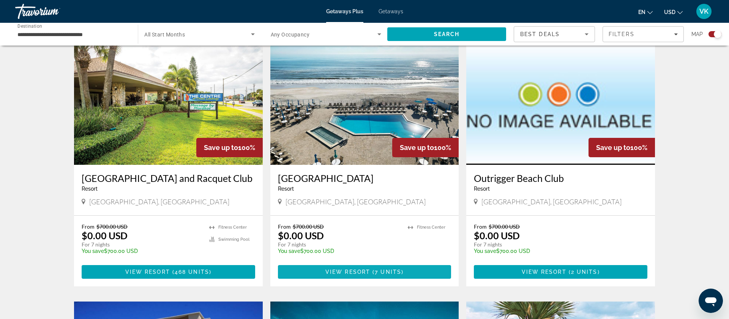
click at [365, 271] on span "View Resort" at bounding box center [347, 272] width 45 height 6
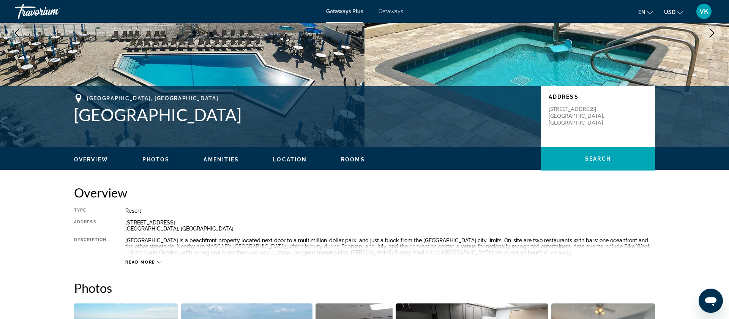
scroll to position [66, 0]
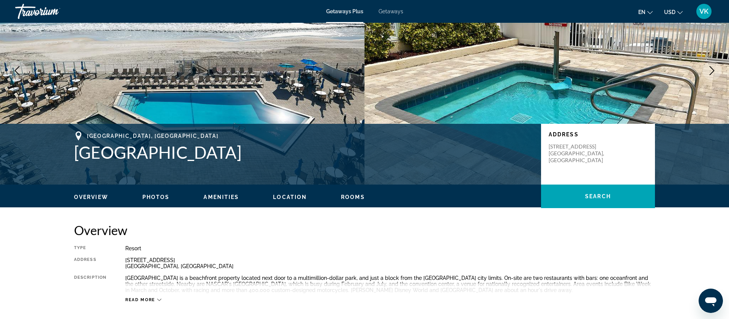
click at [392, 12] on span "Getaways" at bounding box center [390, 11] width 25 height 6
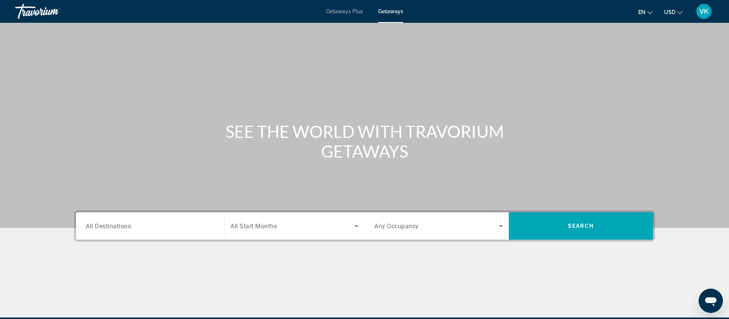
click at [105, 226] on span "All Destinations" at bounding box center [108, 225] width 45 height 7
click at [105, 226] on input "Destination All Destinations" at bounding box center [150, 226] width 128 height 9
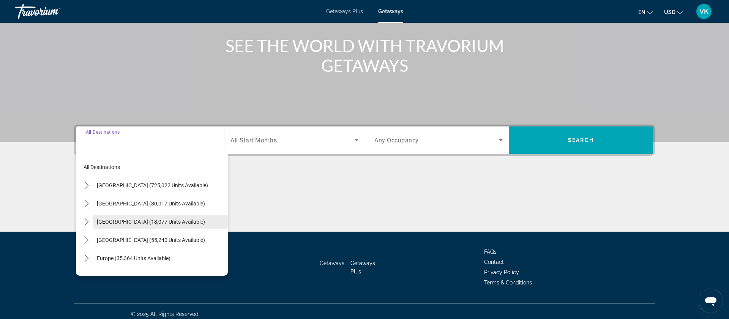
scroll to position [91, 0]
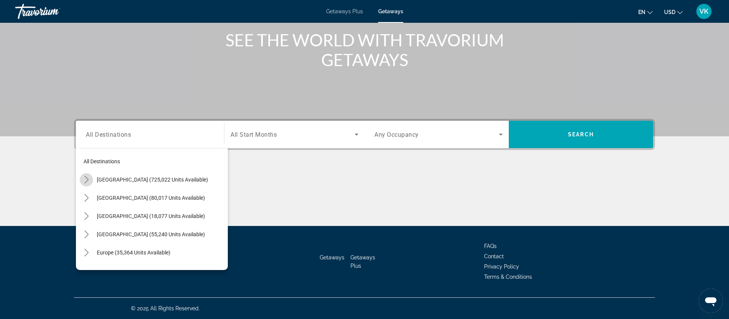
click at [85, 178] on icon "Toggle United States (725,022 units available) submenu" at bounding box center [87, 180] width 8 height 8
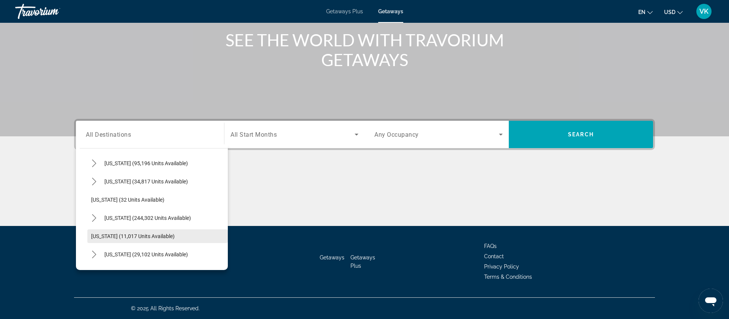
scroll to position [79, 0]
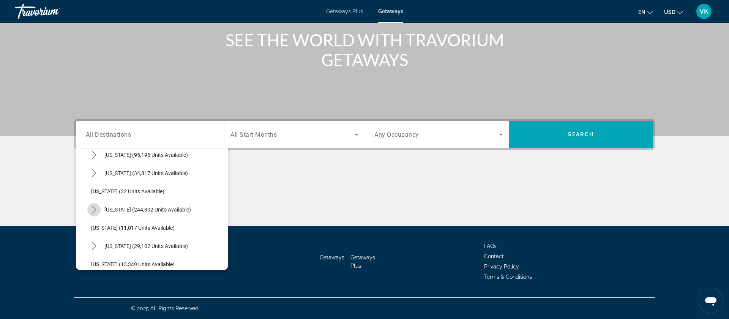
click at [96, 209] on icon "Toggle Florida (244,302 units available) submenu" at bounding box center [94, 210] width 8 height 8
click at [126, 246] on span "[GEOGRAPHIC_DATA] (60,281 units available)" at bounding box center [153, 246] width 108 height 6
type input "**********"
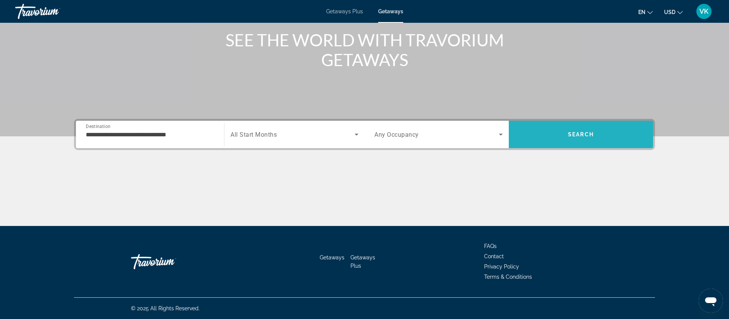
click at [558, 132] on span "Search" at bounding box center [580, 134] width 144 height 18
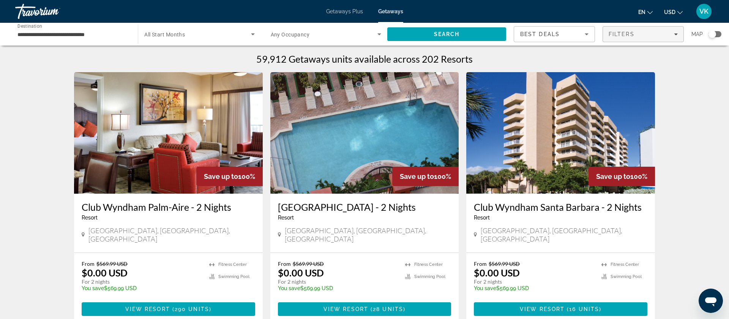
click at [626, 37] on span "Filters" at bounding box center [643, 34] width 80 height 18
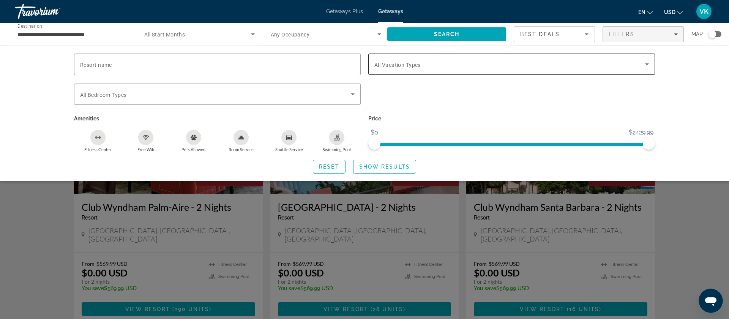
click at [513, 63] on span "Search widget" at bounding box center [509, 64] width 271 height 9
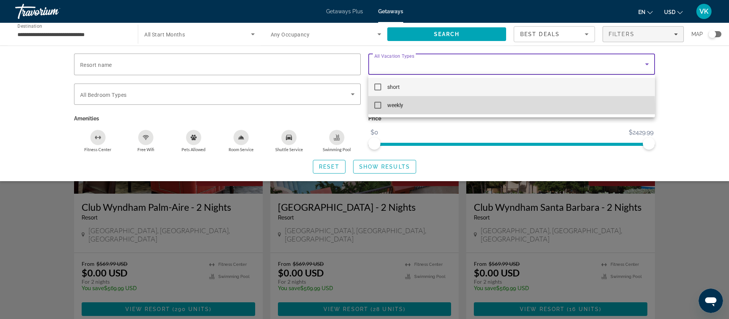
click at [378, 105] on mat-pseudo-checkbox at bounding box center [377, 105] width 7 height 7
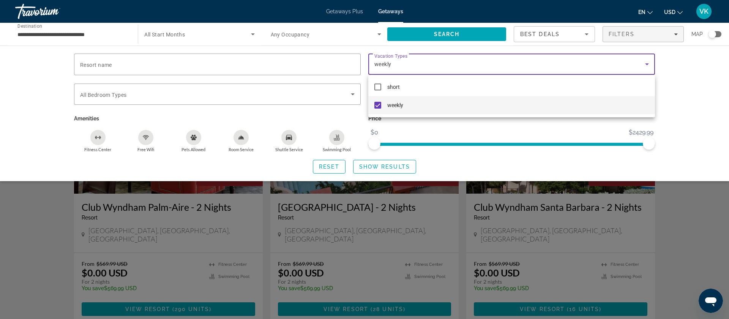
click at [389, 168] on div at bounding box center [364, 159] width 729 height 319
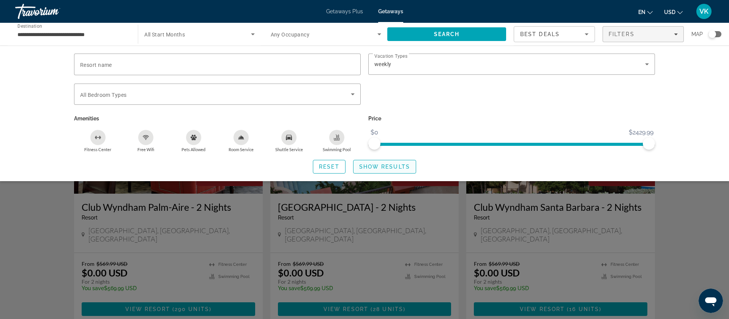
click at [389, 168] on span "Show Results" at bounding box center [384, 167] width 51 height 6
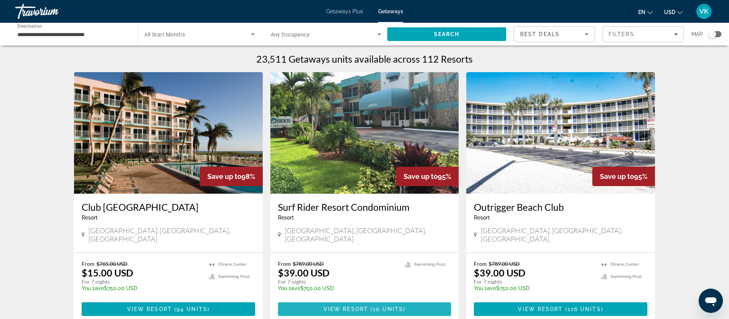
click at [365, 306] on span "View Resort" at bounding box center [345, 309] width 45 height 6
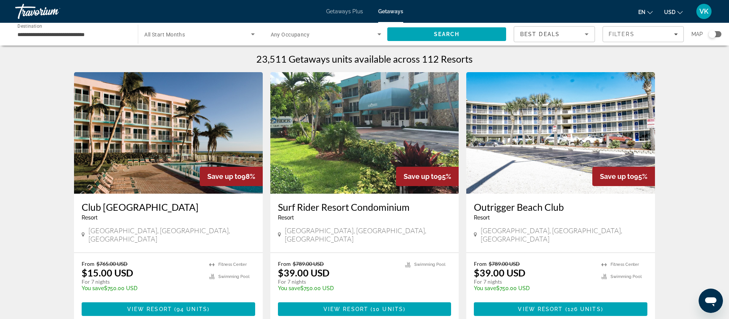
click at [715, 33] on div "Search widget" at bounding box center [712, 34] width 8 height 8
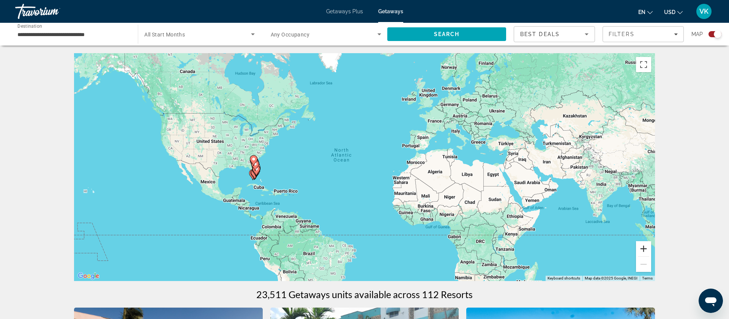
click at [645, 247] on button "Zoom in" at bounding box center [643, 248] width 15 height 15
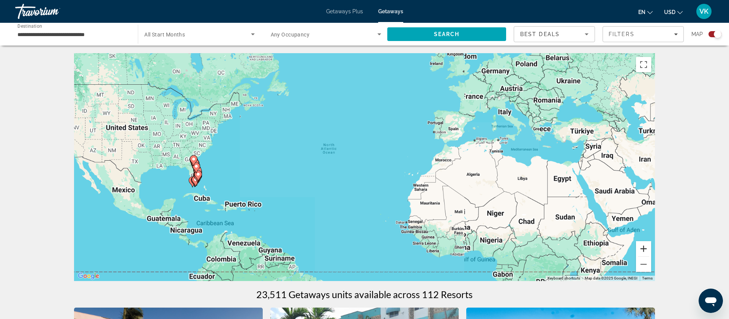
click at [645, 247] on button "Zoom in" at bounding box center [643, 248] width 15 height 15
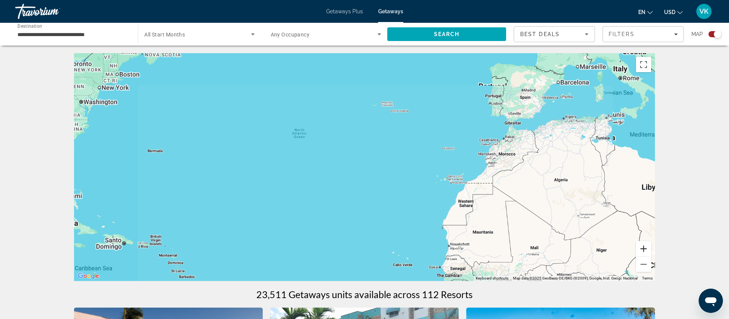
click at [645, 247] on button "Zoom in" at bounding box center [643, 248] width 15 height 15
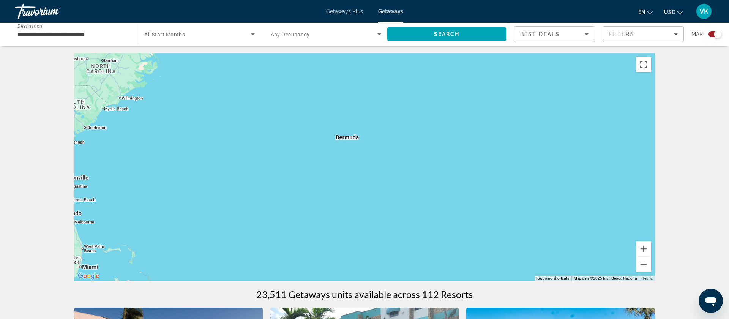
drag, startPoint x: 406, startPoint y: 202, endPoint x: 936, endPoint y: 216, distance: 529.9
click at [728, 216] on html "**********" at bounding box center [364, 159] width 729 height 319
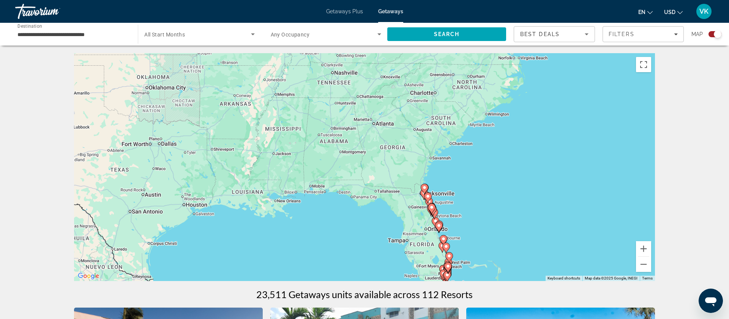
drag, startPoint x: 463, startPoint y: 159, endPoint x: 828, endPoint y: 175, distance: 365.8
click at [728, 175] on html "**********" at bounding box center [364, 159] width 729 height 319
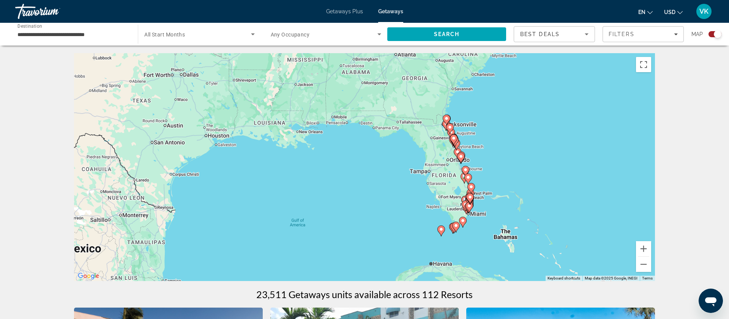
drag, startPoint x: 581, startPoint y: 206, endPoint x: 603, endPoint y: 137, distance: 72.7
click at [603, 137] on div "To activate drag with keyboard, press Alt + Enter. Once in keyboard drag state,…" at bounding box center [364, 167] width 581 height 228
click at [647, 246] on button "Zoom in" at bounding box center [643, 248] width 15 height 15
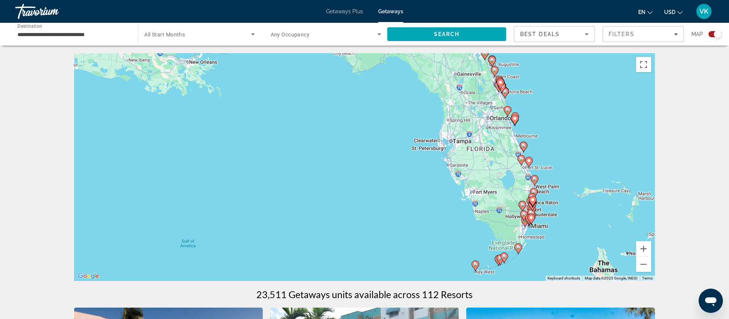
drag, startPoint x: 611, startPoint y: 182, endPoint x: 567, endPoint y: 147, distance: 56.2
click at [567, 147] on div "To activate drag with keyboard, press Alt + Enter. Once in keyboard drag state,…" at bounding box center [364, 167] width 581 height 228
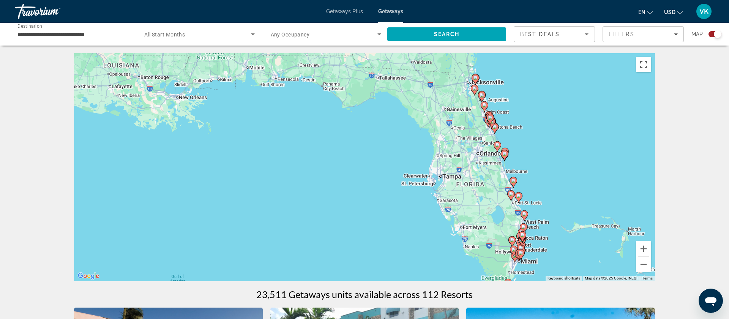
drag, startPoint x: 584, startPoint y: 203, endPoint x: 574, endPoint y: 233, distance: 31.1
click at [574, 233] on div "To activate drag with keyboard, press Alt + Enter. Once in keyboard drag state,…" at bounding box center [364, 167] width 581 height 228
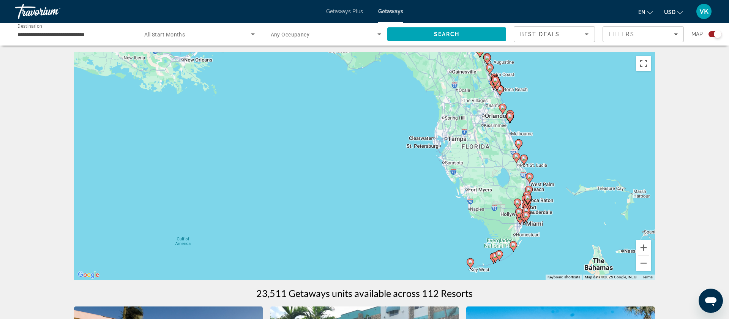
drag, startPoint x: 577, startPoint y: 207, endPoint x: 581, endPoint y: 177, distance: 30.6
click at [581, 177] on div "To activate drag with keyboard, press Alt + Enter. Once in keyboard drag state,…" at bounding box center [364, 166] width 581 height 228
click at [471, 261] on image "Main content" at bounding box center [470, 262] width 5 height 5
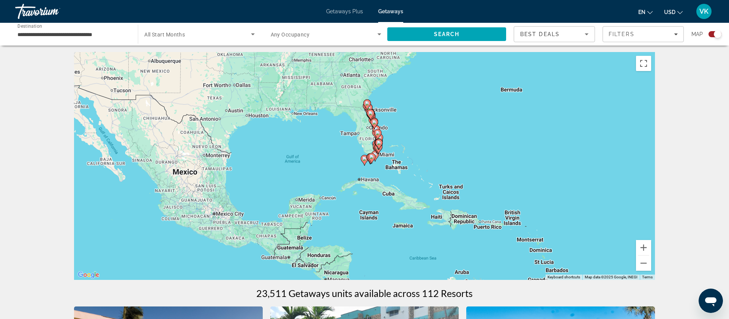
click at [364, 159] on image "Main content" at bounding box center [364, 158] width 5 height 5
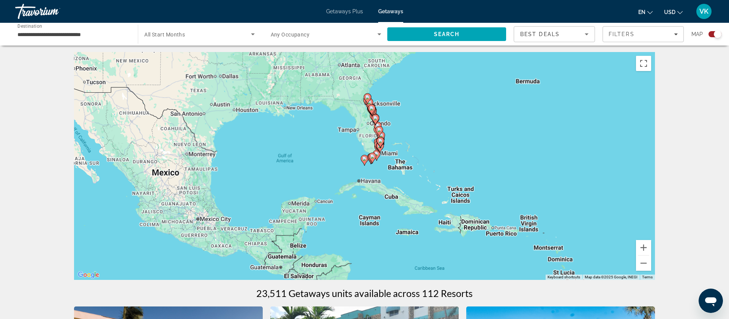
click at [364, 159] on image "Main content" at bounding box center [364, 158] width 5 height 5
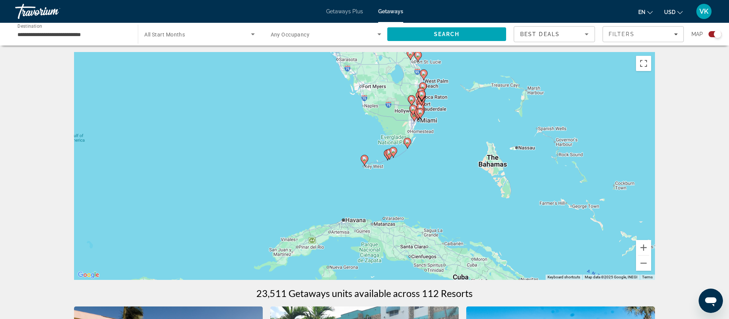
click at [363, 160] on image "Main content" at bounding box center [364, 158] width 5 height 5
type input "**********"
click at [363, 160] on image "Main content" at bounding box center [364, 158] width 5 height 5
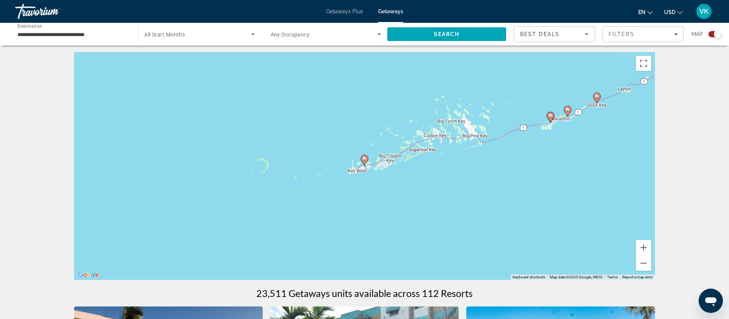
click at [363, 160] on image "Main content" at bounding box center [364, 158] width 5 height 5
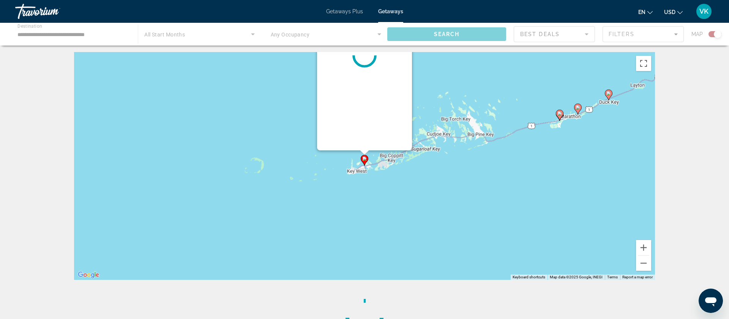
scroll to position [0, 0]
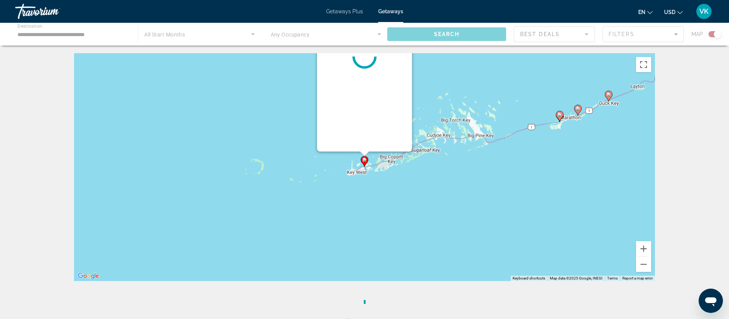
click at [363, 160] on g "Main content" at bounding box center [364, 161] width 8 height 11
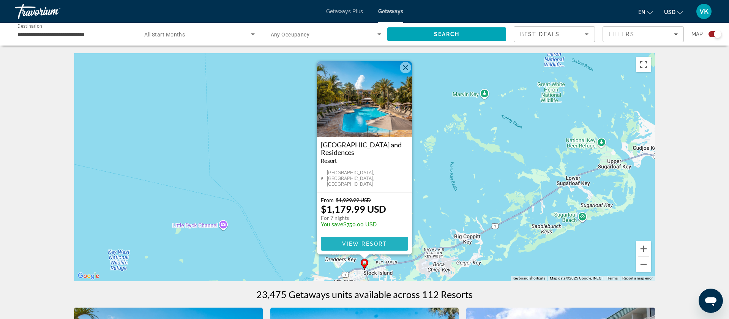
click at [365, 246] on span "View Resort" at bounding box center [364, 244] width 45 height 6
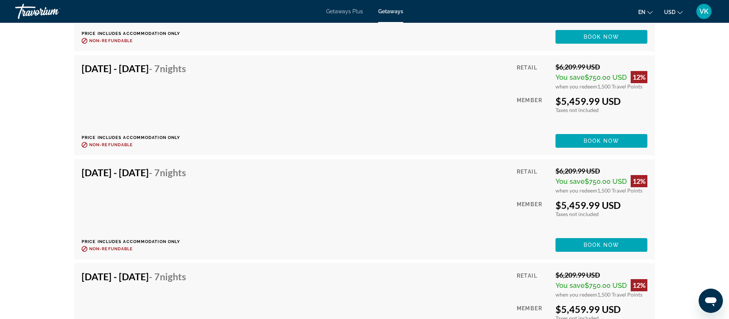
scroll to position [86028, 0]
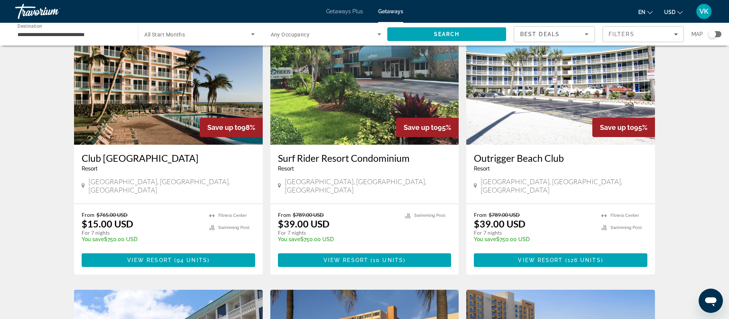
scroll to position [93, 0]
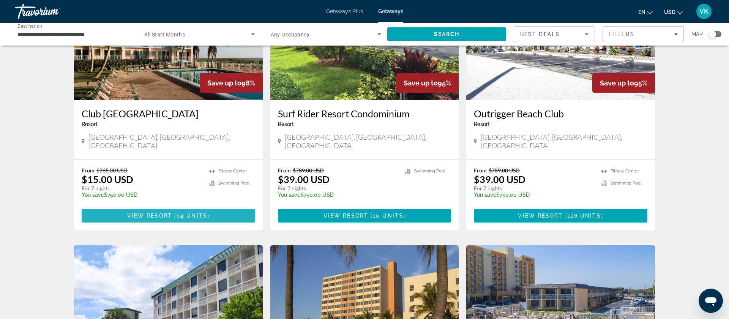
click at [168, 213] on span "View Resort" at bounding box center [149, 216] width 45 height 6
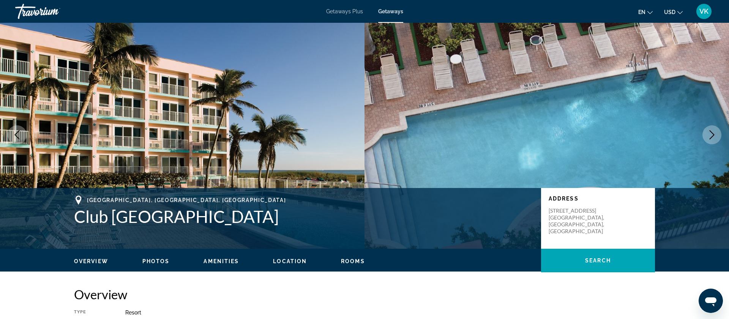
scroll to position [10, 0]
